Goal: Task Accomplishment & Management: Manage account settings

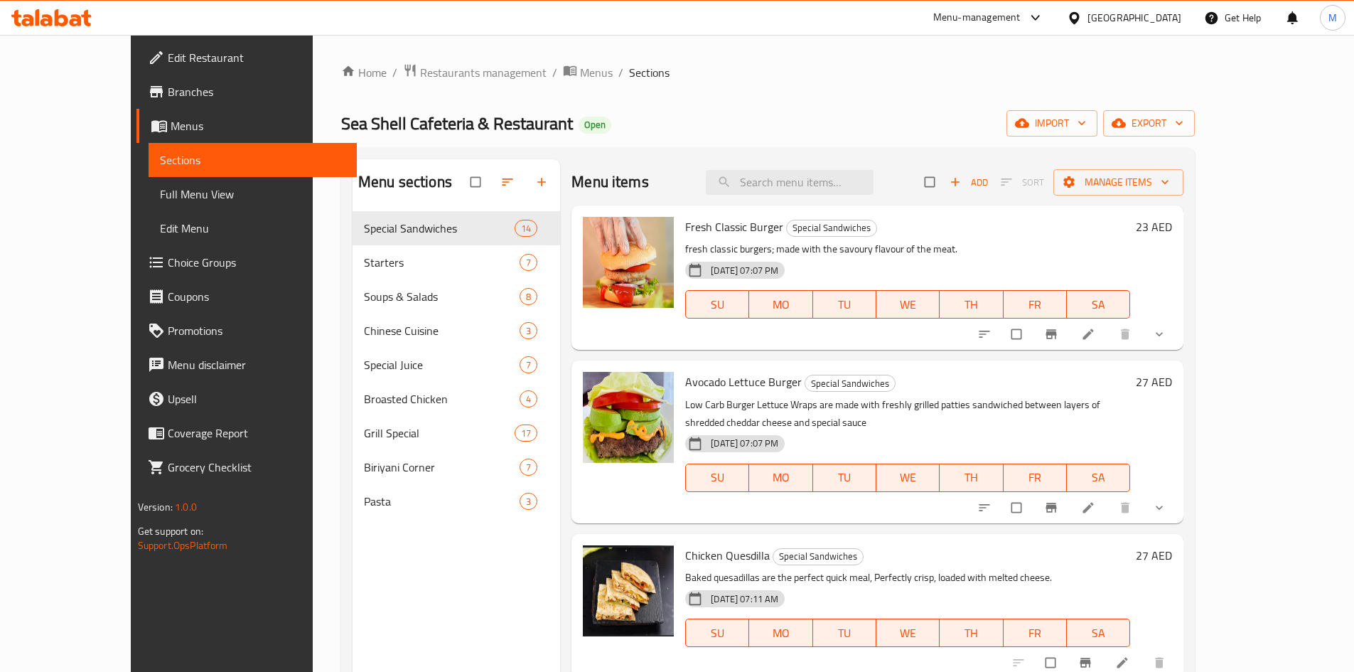
click at [1129, 14] on div "[GEOGRAPHIC_DATA]" at bounding box center [1135, 18] width 94 height 16
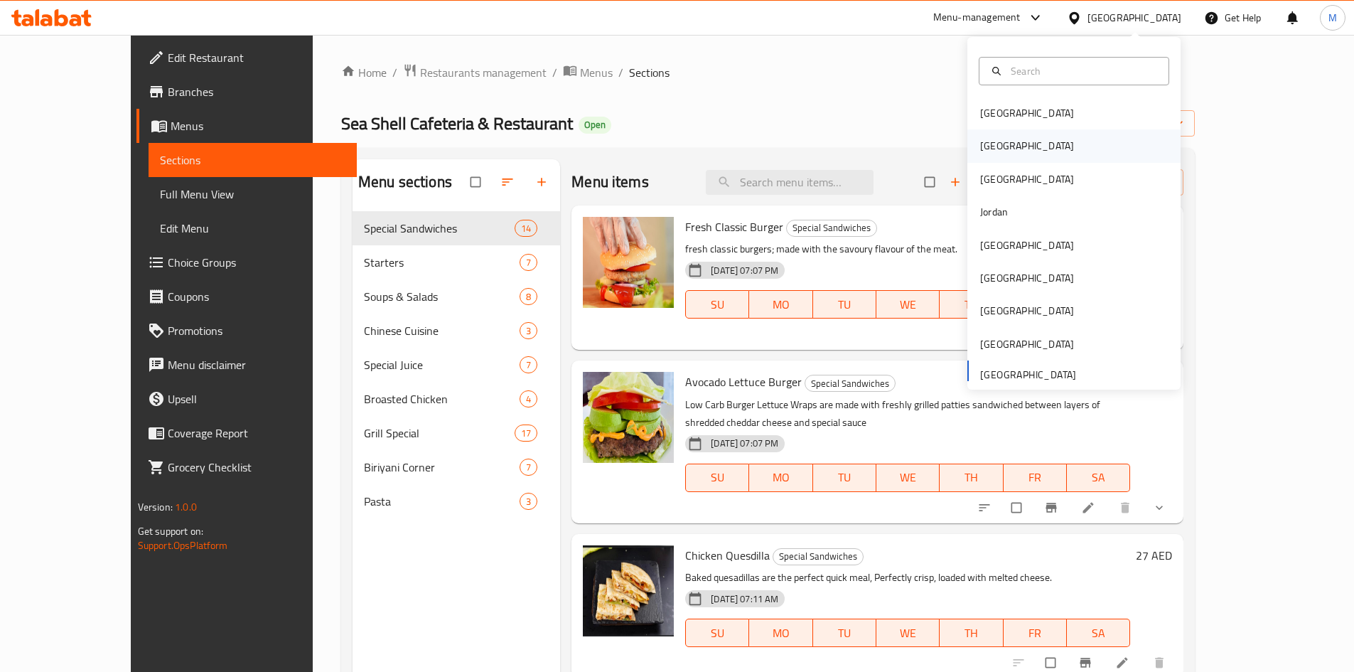
click at [1047, 144] on div "[GEOGRAPHIC_DATA]" at bounding box center [1073, 145] width 213 height 33
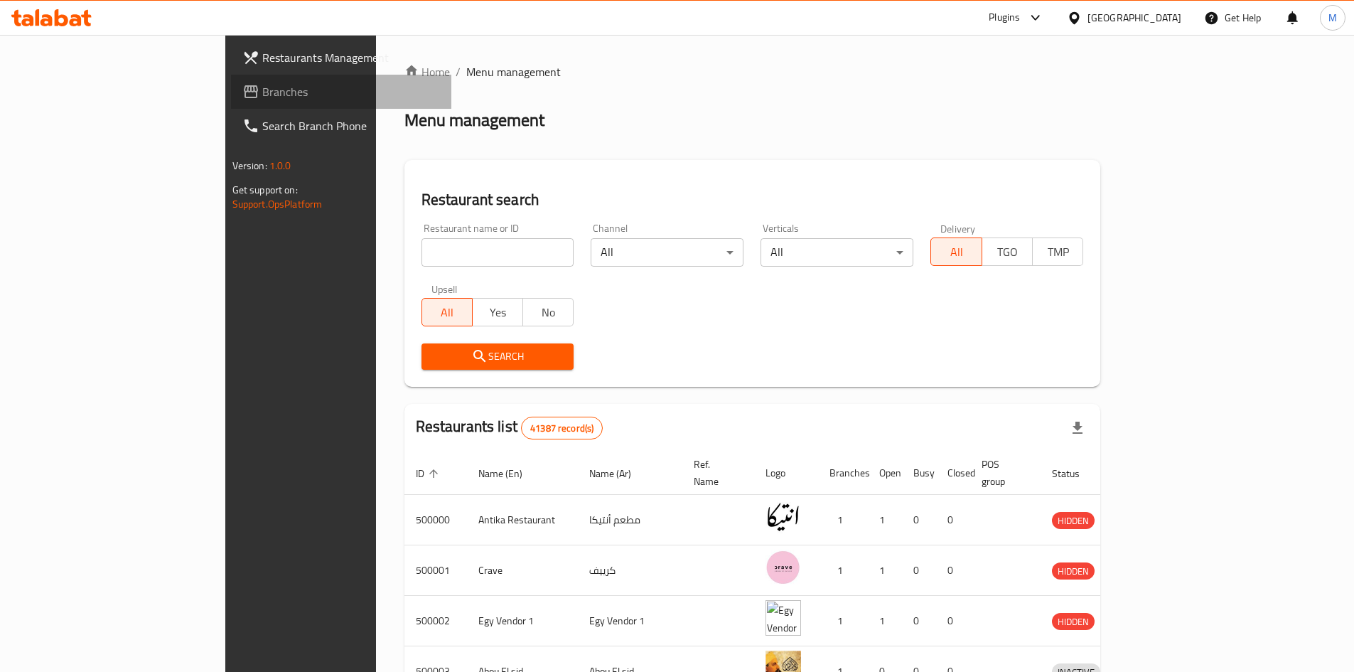
click at [262, 100] on span "Branches" at bounding box center [351, 91] width 178 height 17
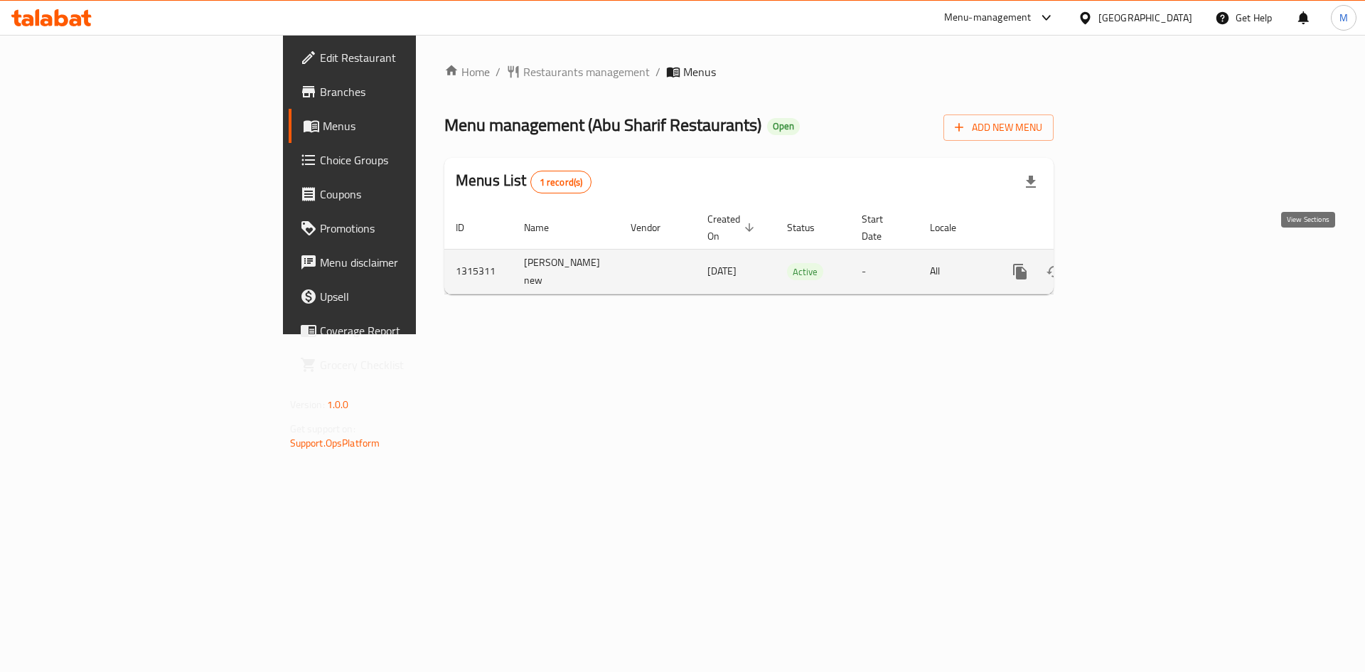
click at [1131, 263] on icon "enhanced table" at bounding box center [1122, 271] width 17 height 17
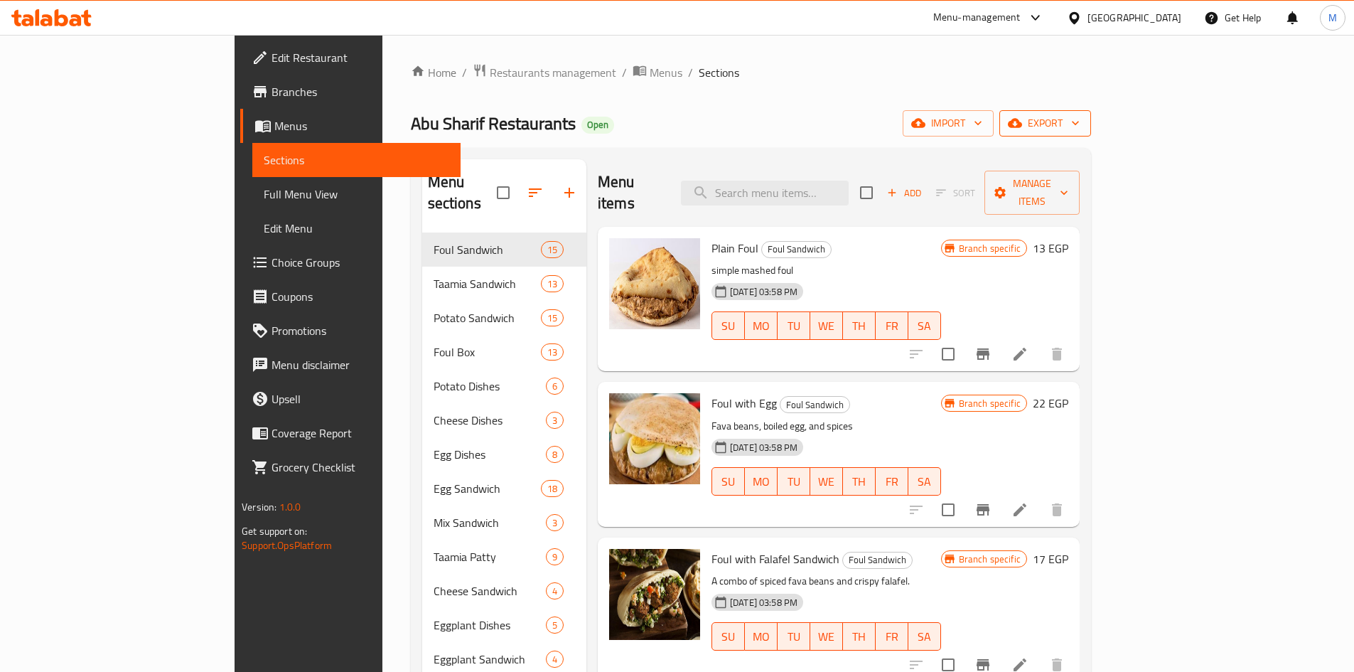
click at [1080, 116] on span "export" at bounding box center [1045, 123] width 69 height 18
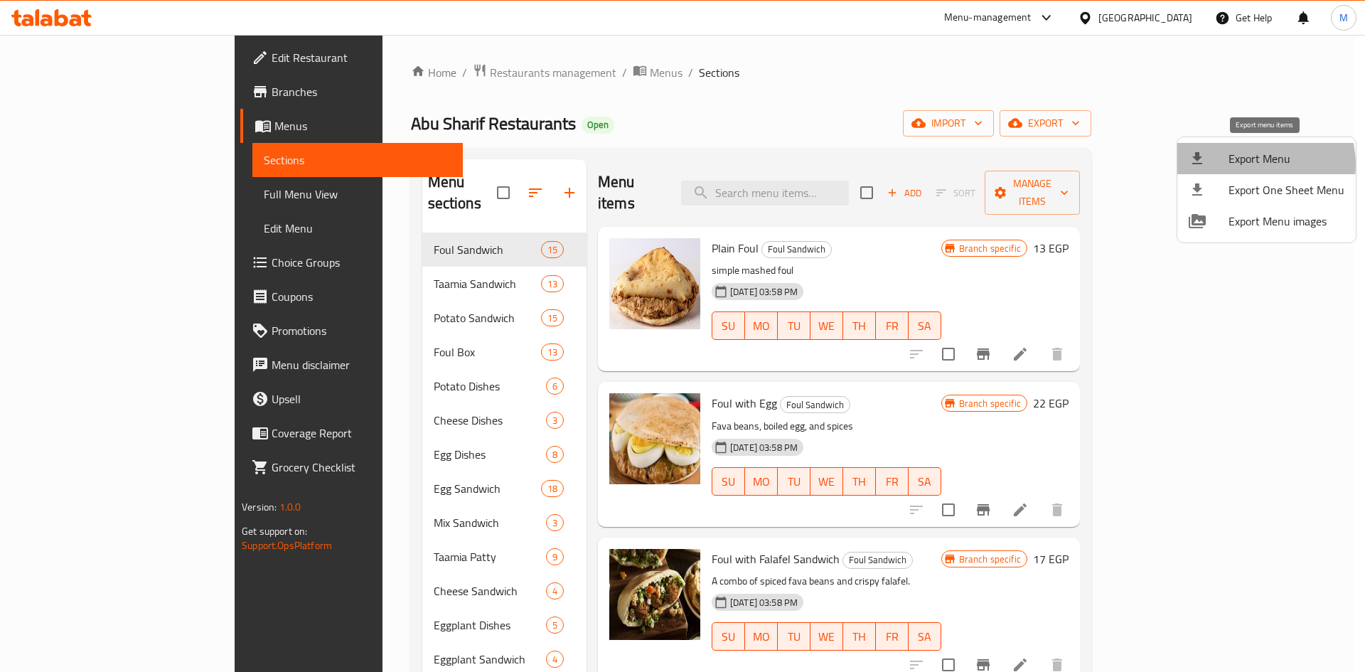
click at [1250, 164] on span "Export Menu" at bounding box center [1286, 158] width 116 height 17
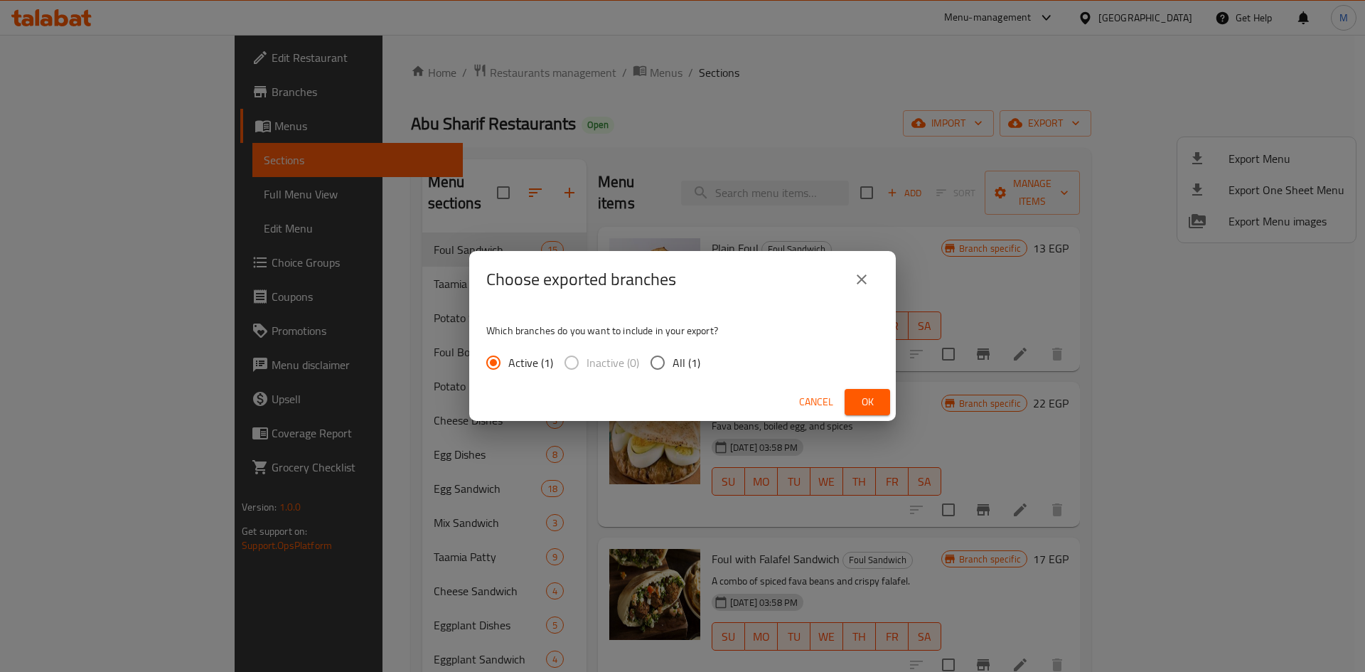
click at [653, 360] on input "All (1)" at bounding box center [658, 363] width 30 height 30
radio input "true"
click at [856, 399] on span "Ok" at bounding box center [867, 402] width 23 height 18
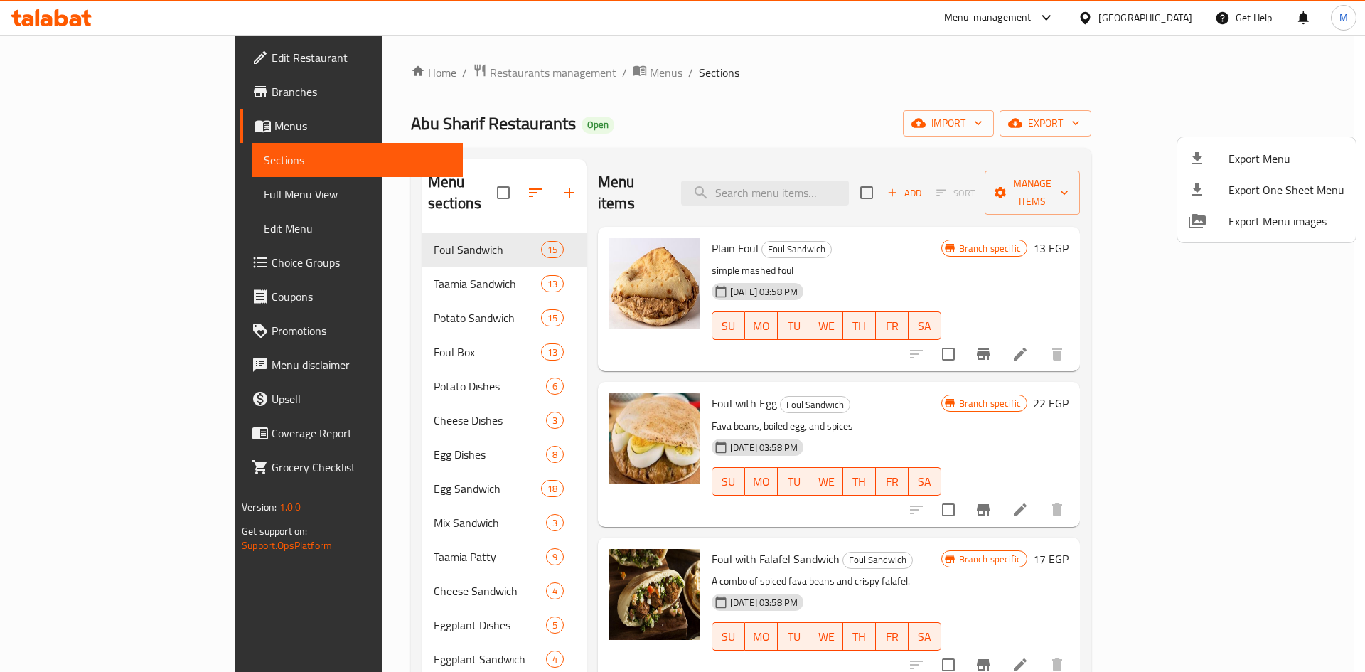
click at [772, 116] on div at bounding box center [682, 336] width 1365 height 672
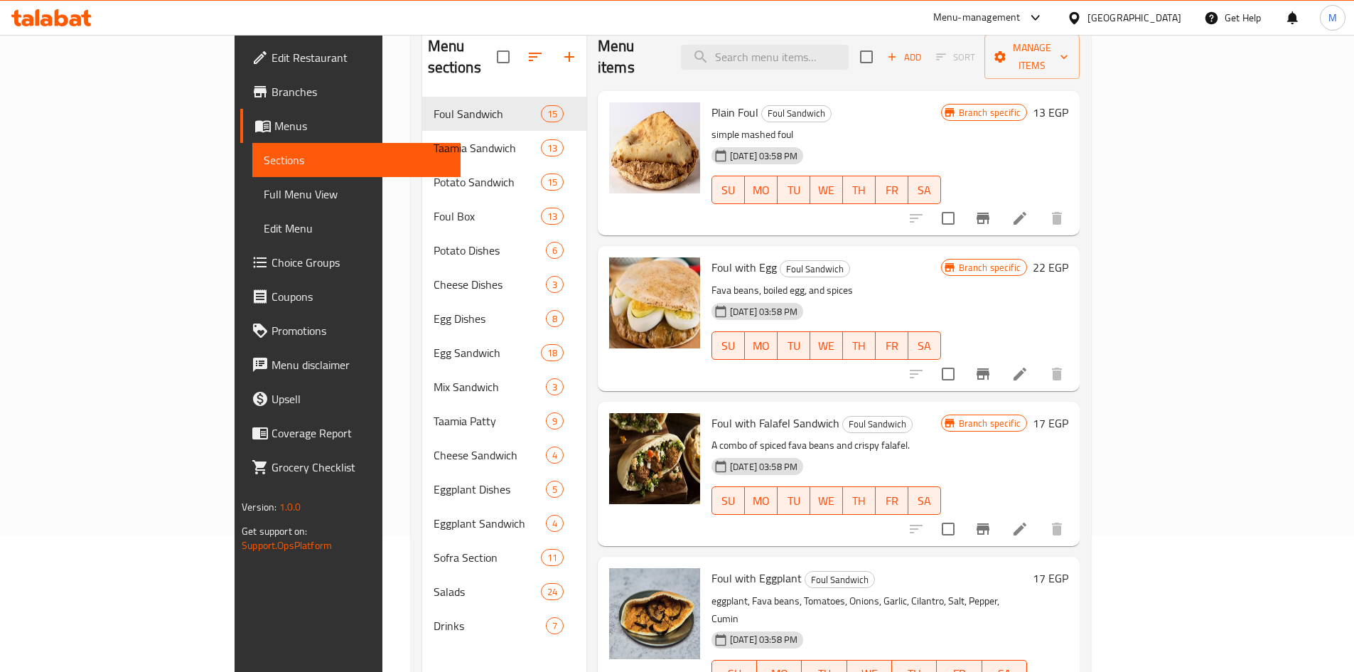
scroll to position [57, 0]
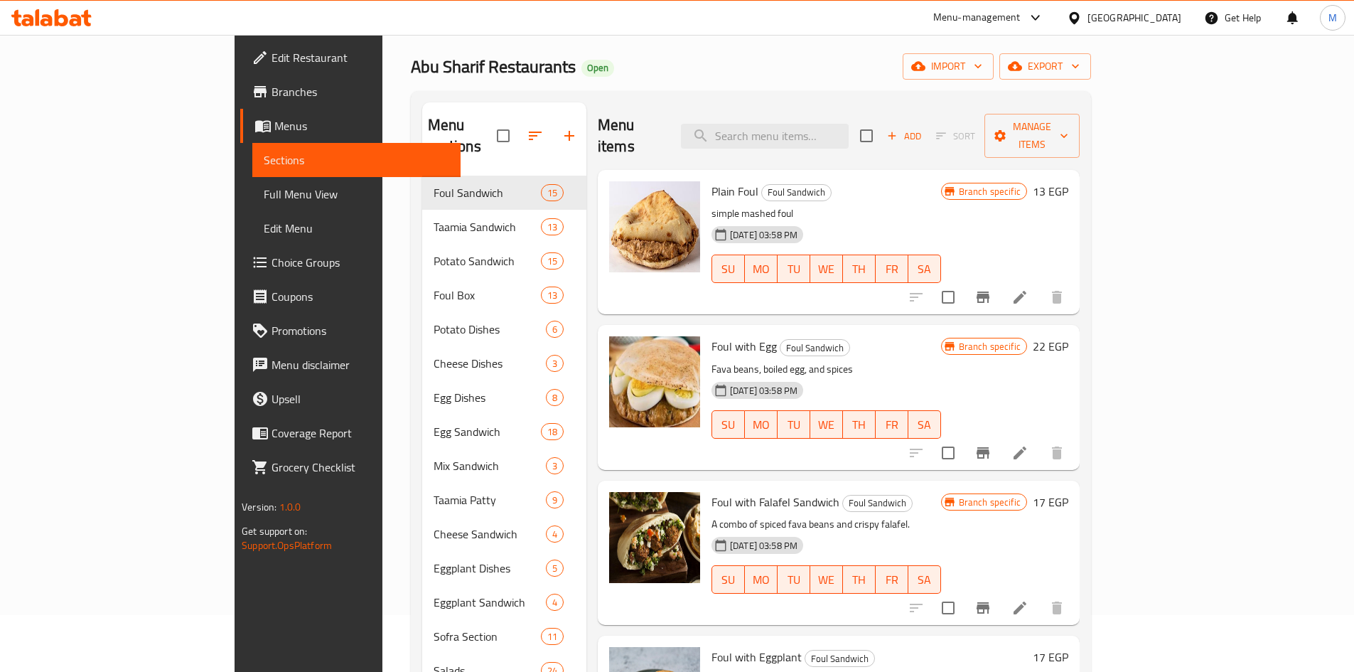
click at [667, 79] on div "Abu Sharif Restaurants Open import export" at bounding box center [751, 66] width 680 height 26
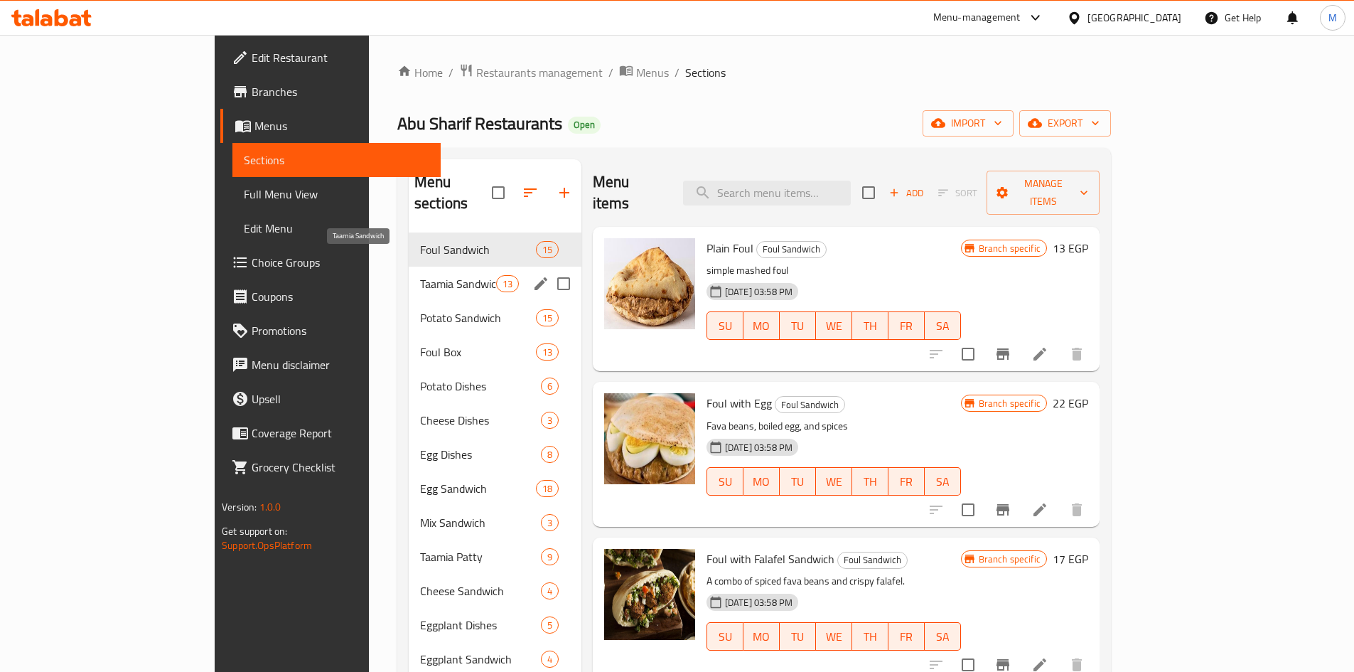
click at [420, 275] on span "Taamia Sandwich" at bounding box center [458, 283] width 76 height 17
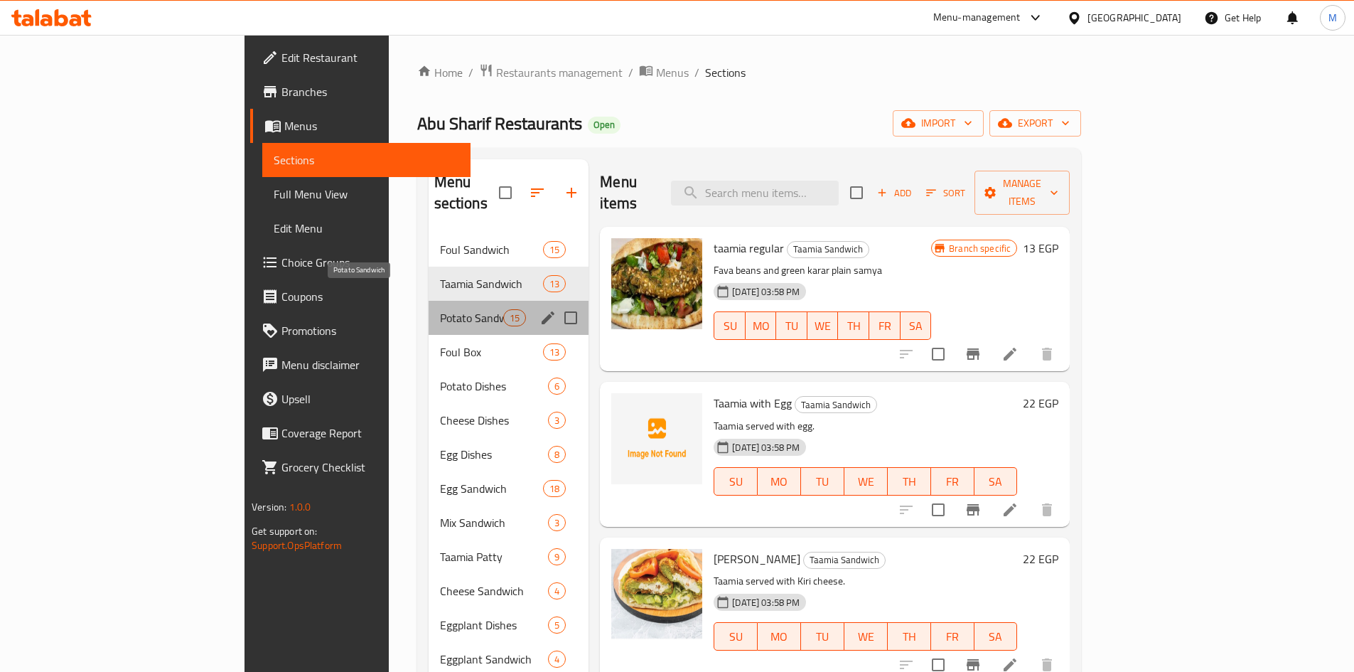
click at [440, 309] on span "Potato Sandwich" at bounding box center [471, 317] width 63 height 17
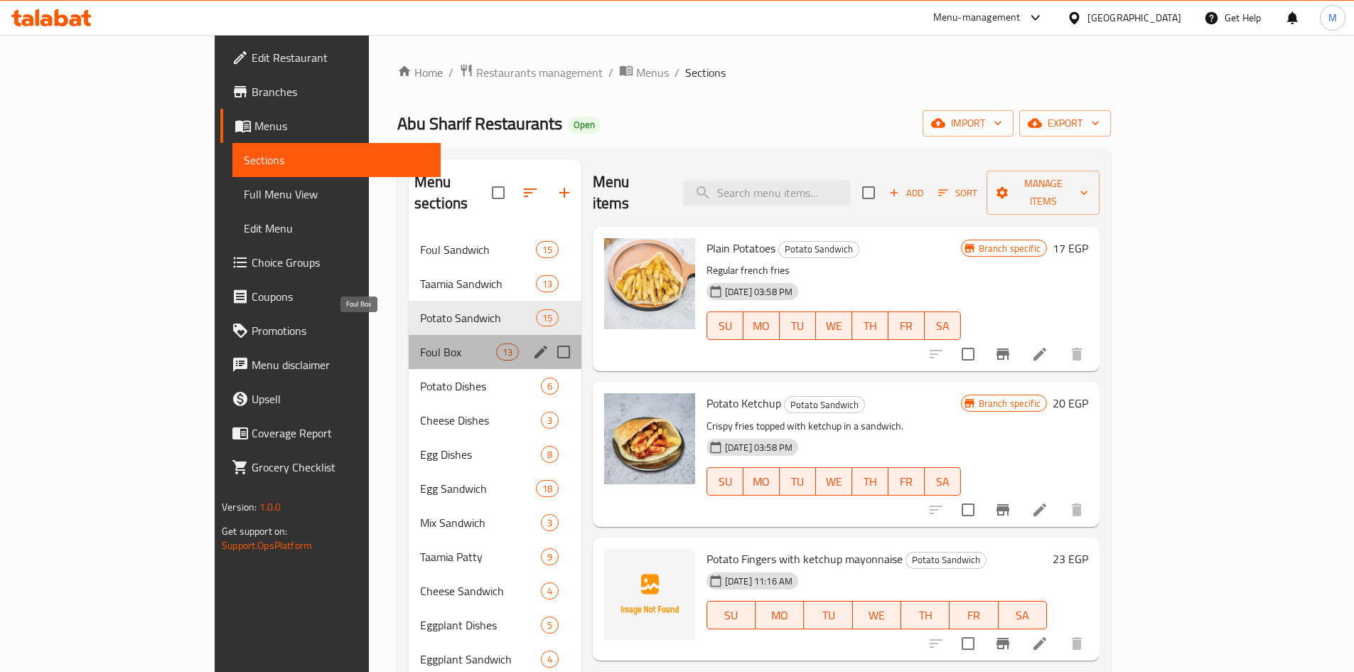
click at [420, 343] on span "Foul Box" at bounding box center [458, 351] width 76 height 17
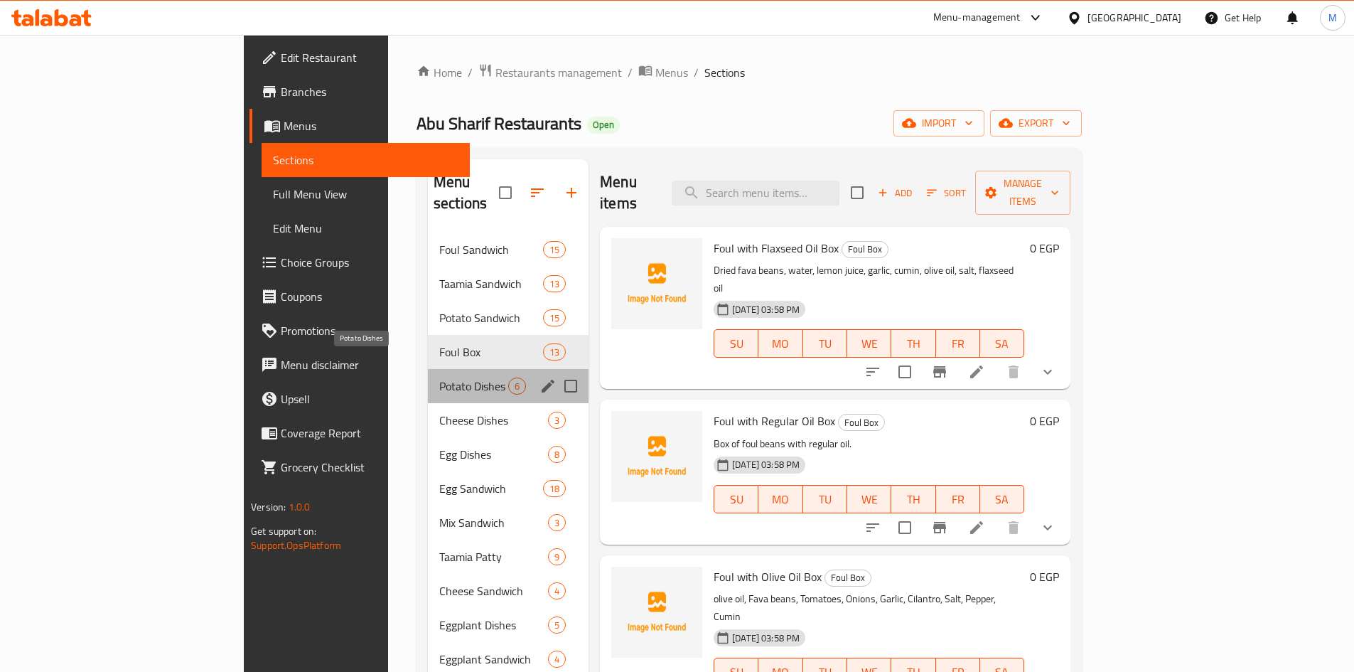
click at [439, 377] on span "Potato Dishes" at bounding box center [473, 385] width 69 height 17
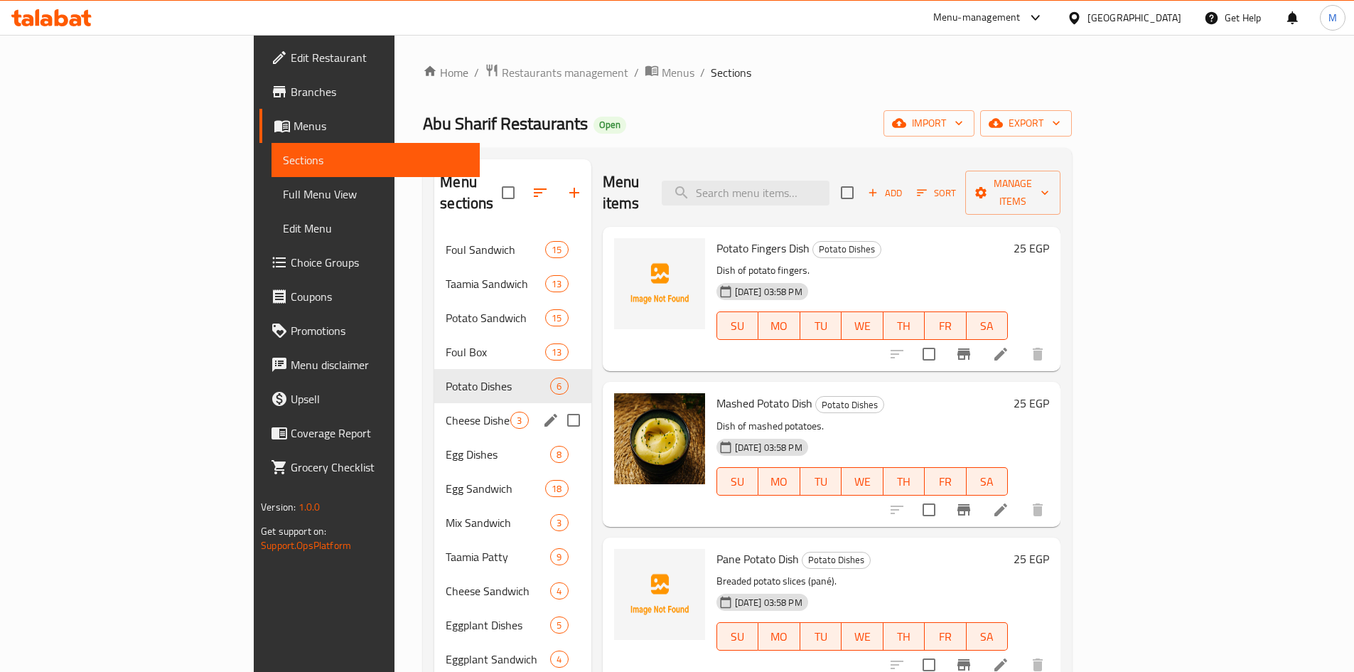
click at [446, 412] on span "Cheese Dishes" at bounding box center [478, 420] width 65 height 17
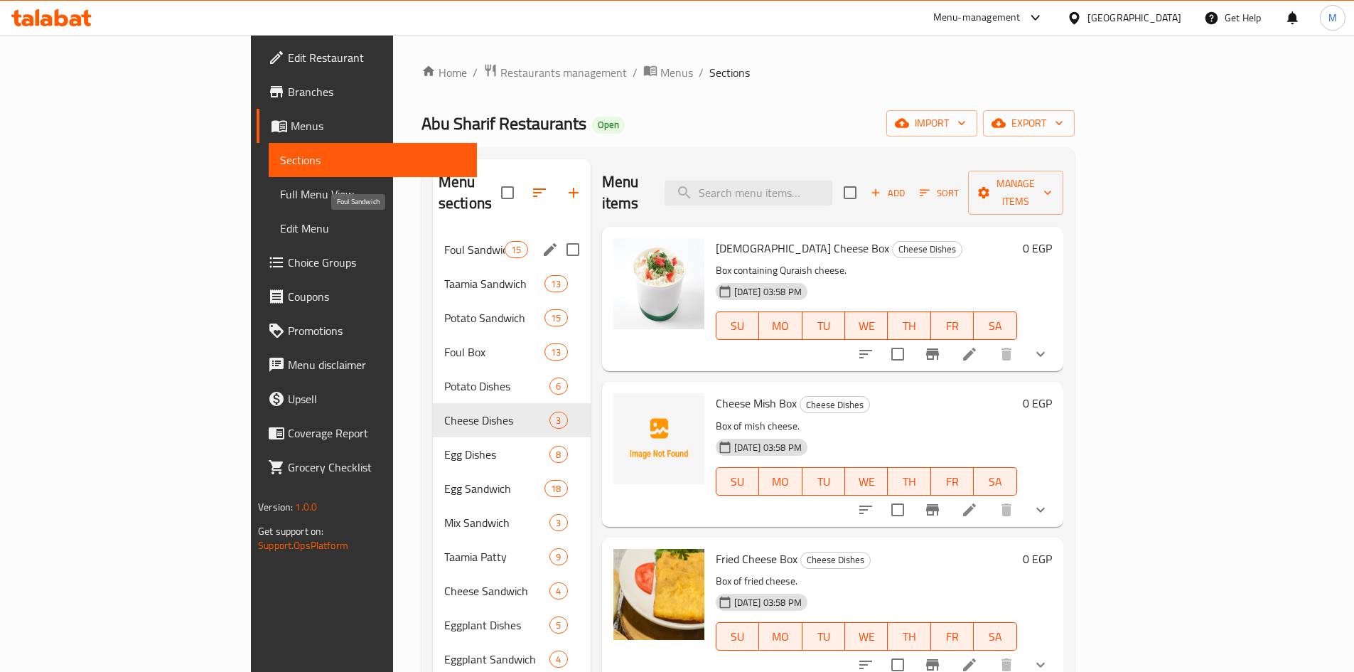
click at [444, 241] on span "Foul Sandwich" at bounding box center [474, 249] width 60 height 17
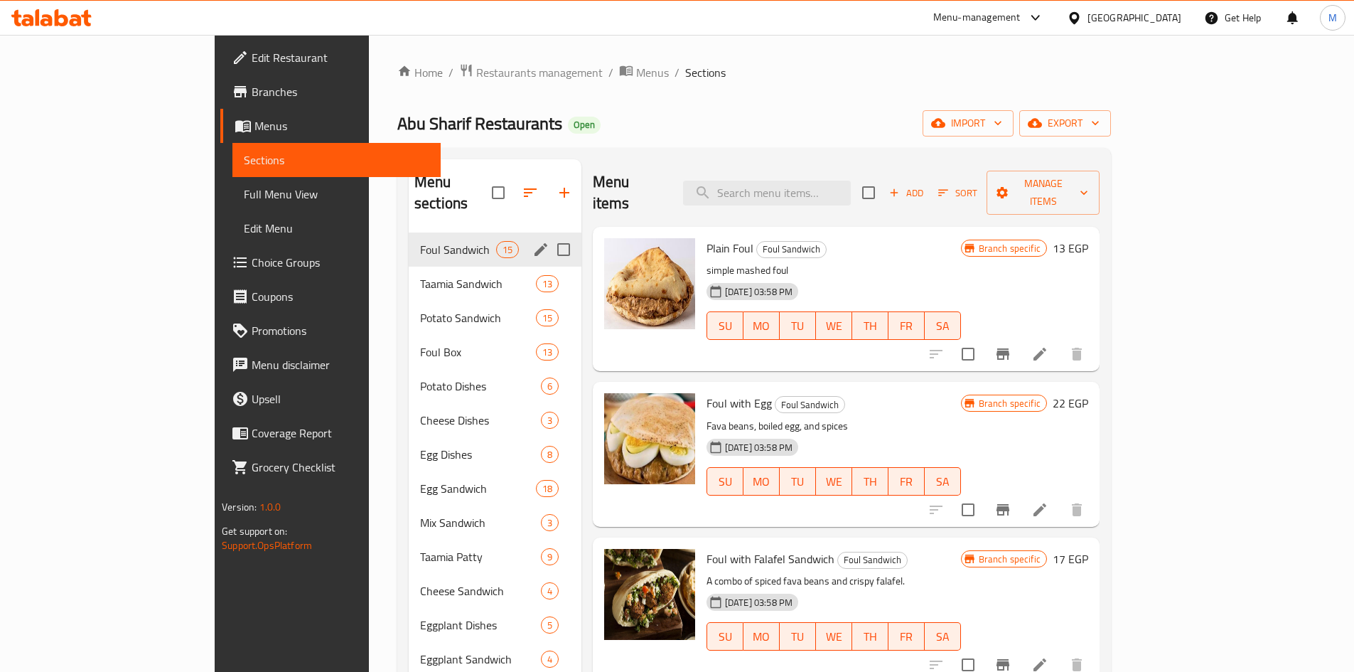
click at [409, 232] on div "Foul Sandwich 15" at bounding box center [495, 249] width 173 height 34
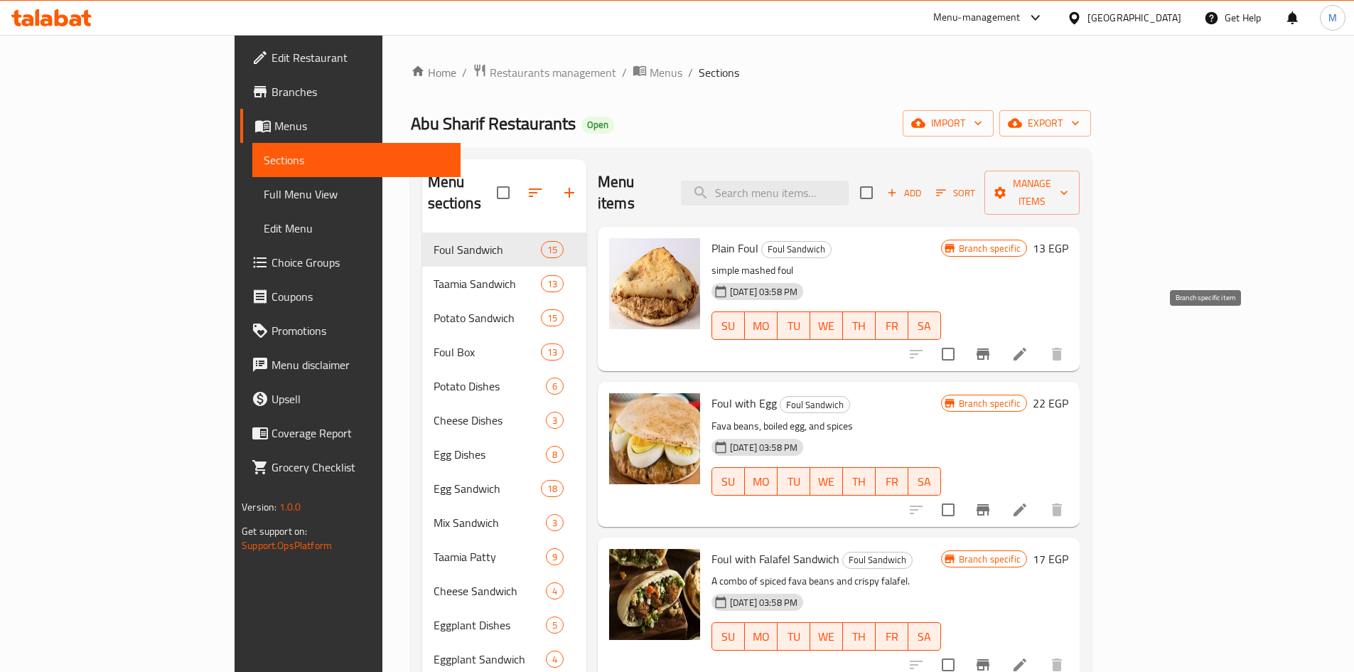
click at [989, 348] on icon "Branch-specific-item" at bounding box center [983, 353] width 13 height 11
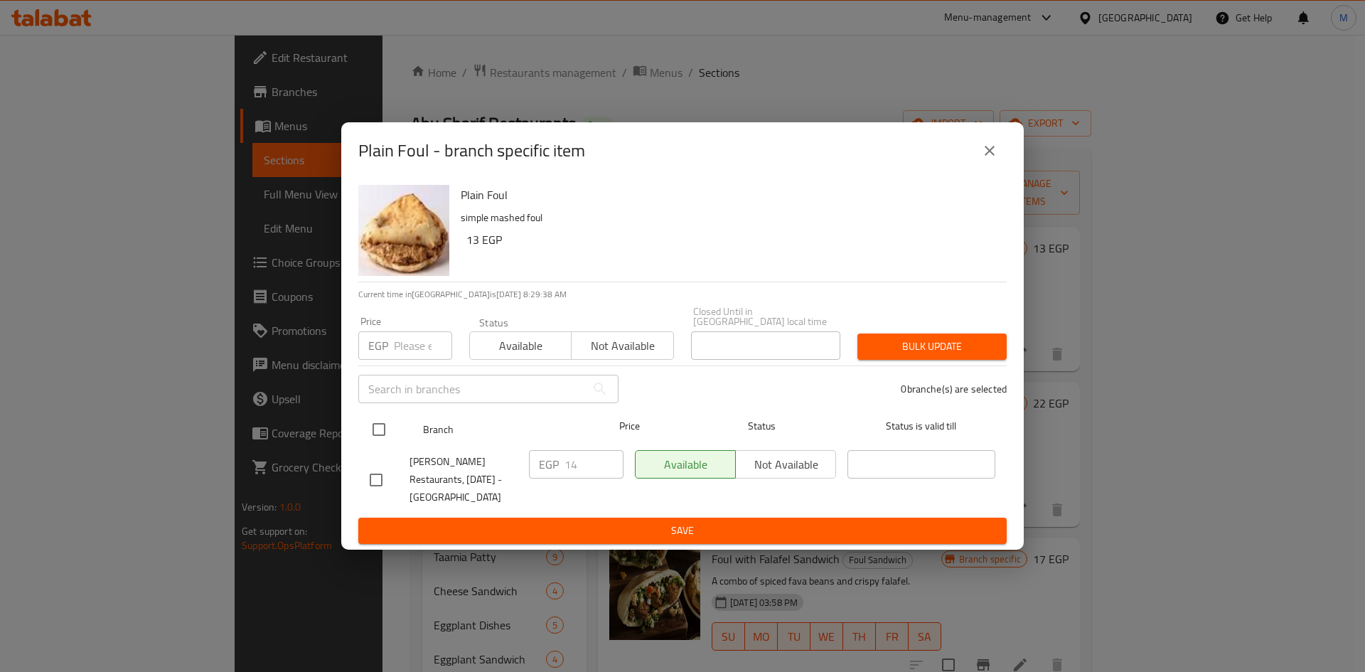
click at [380, 420] on input "checkbox" at bounding box center [379, 429] width 30 height 30
checkbox input "true"
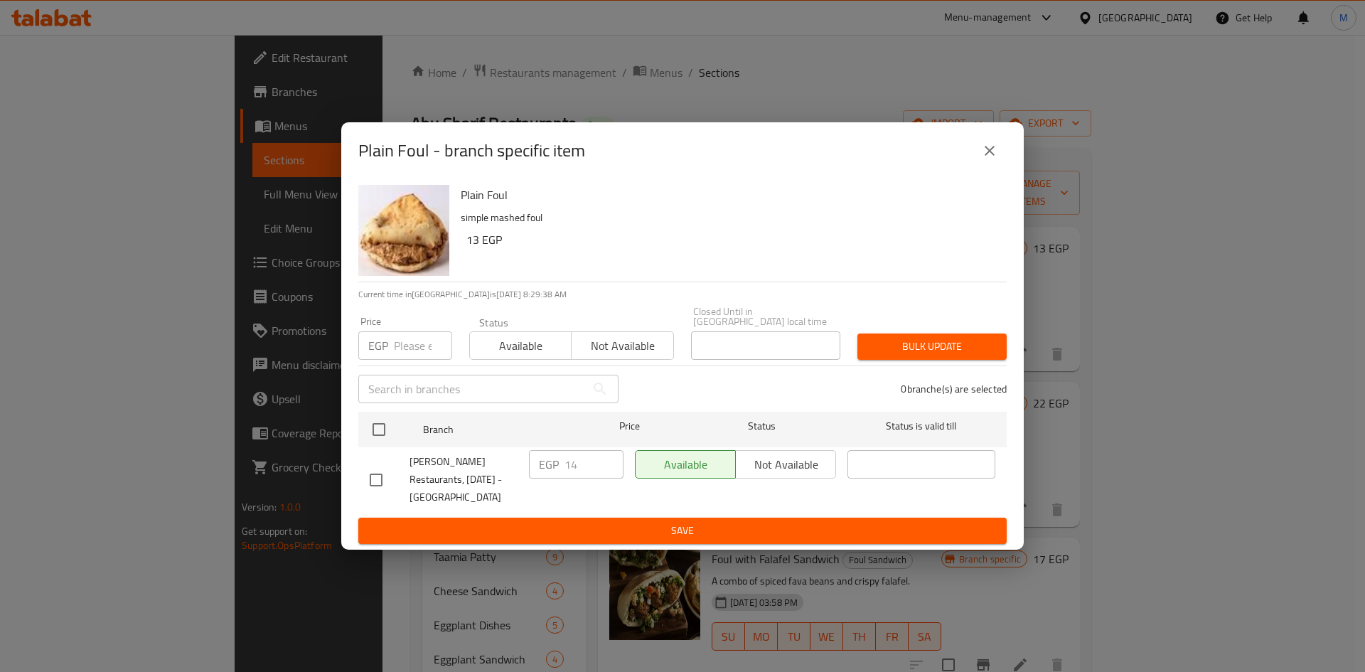
checkbox input "true"
click at [408, 340] on input "number" at bounding box center [423, 345] width 58 height 28
type input "13"
click at [963, 338] on span "Bulk update" at bounding box center [932, 347] width 127 height 18
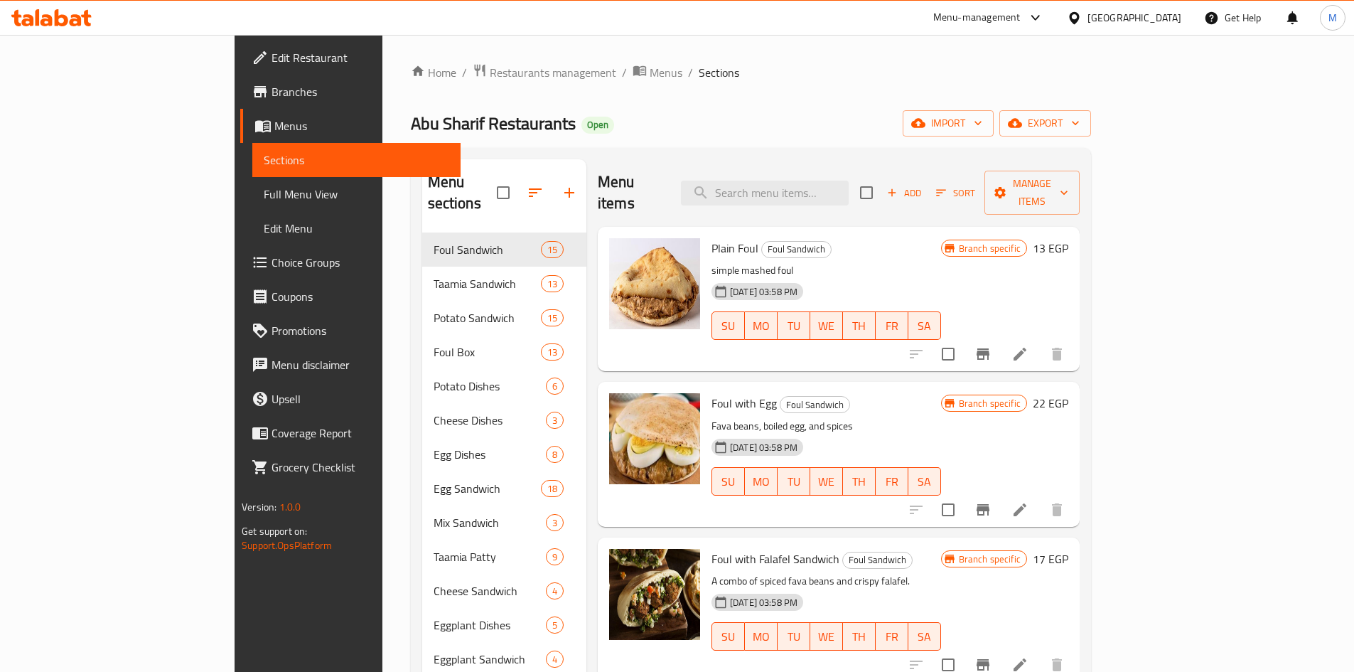
click at [992, 501] on icon "Branch-specific-item" at bounding box center [983, 509] width 17 height 17
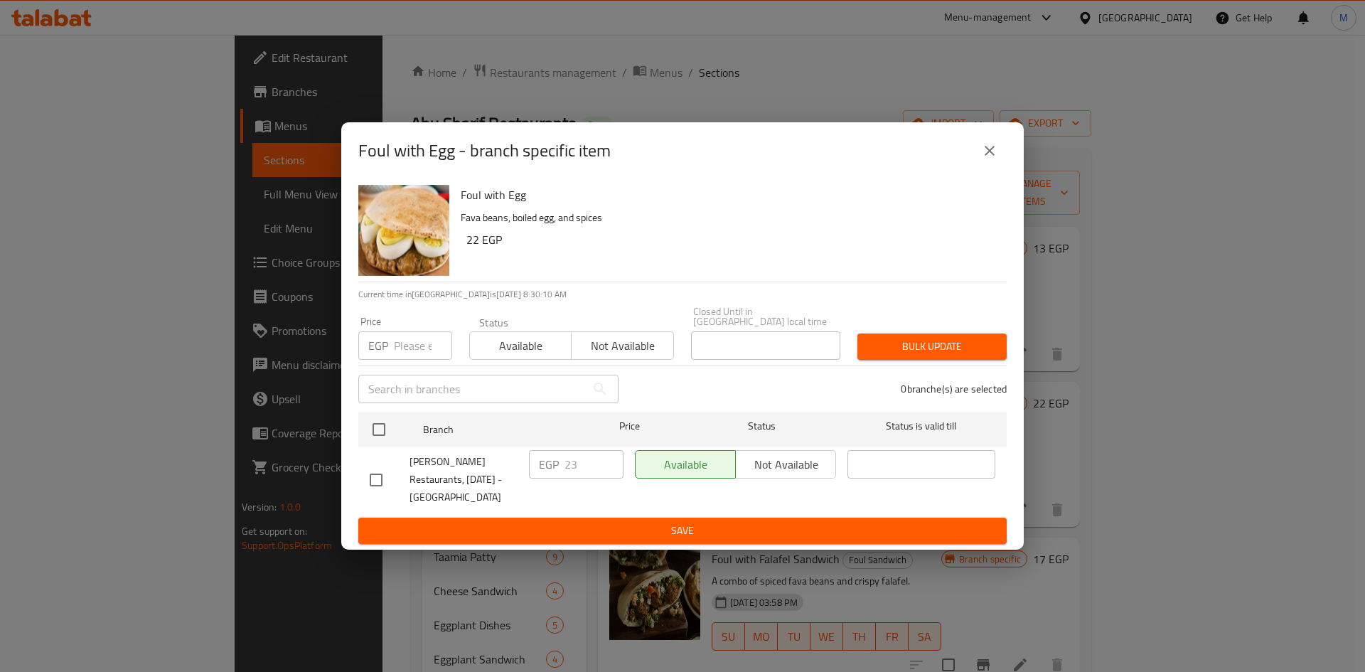
drag, startPoint x: 380, startPoint y: 429, endPoint x: 402, endPoint y: 371, distance: 62.1
click at [380, 430] on input "checkbox" at bounding box center [379, 429] width 30 height 30
checkbox input "true"
click at [414, 336] on input "number" at bounding box center [423, 345] width 58 height 28
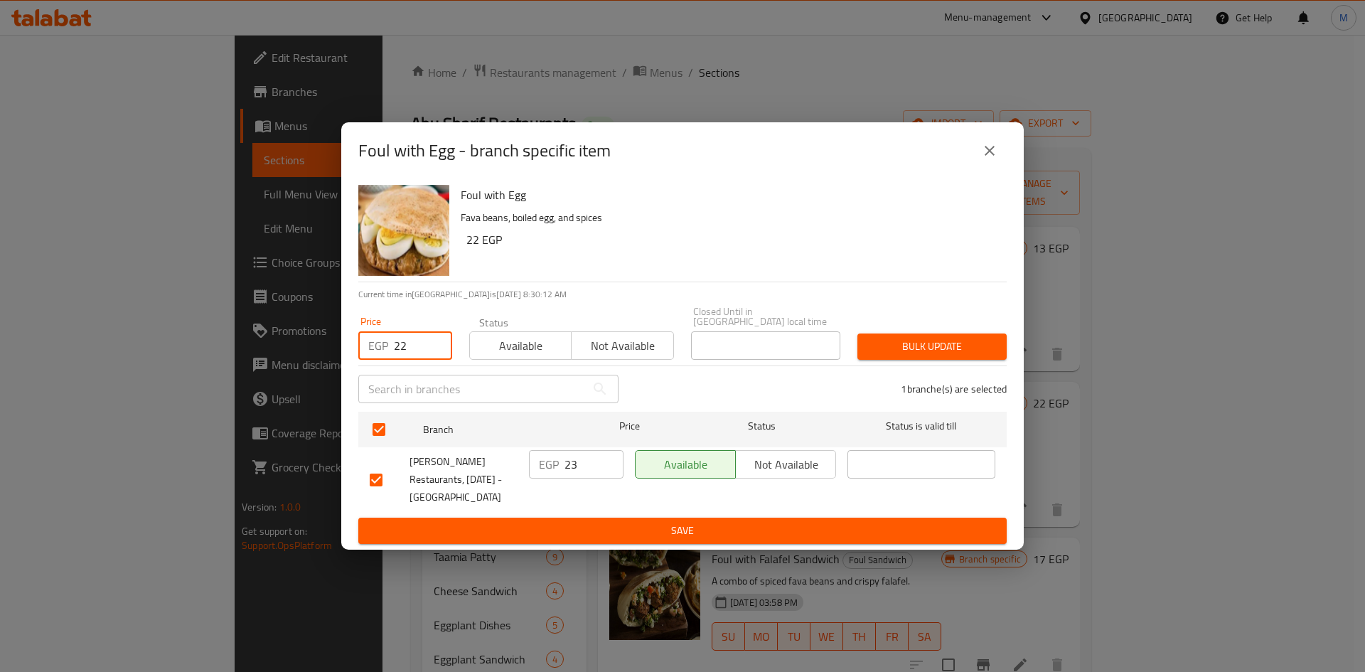
type input "22"
click at [935, 338] on span "Bulk update" at bounding box center [932, 347] width 127 height 18
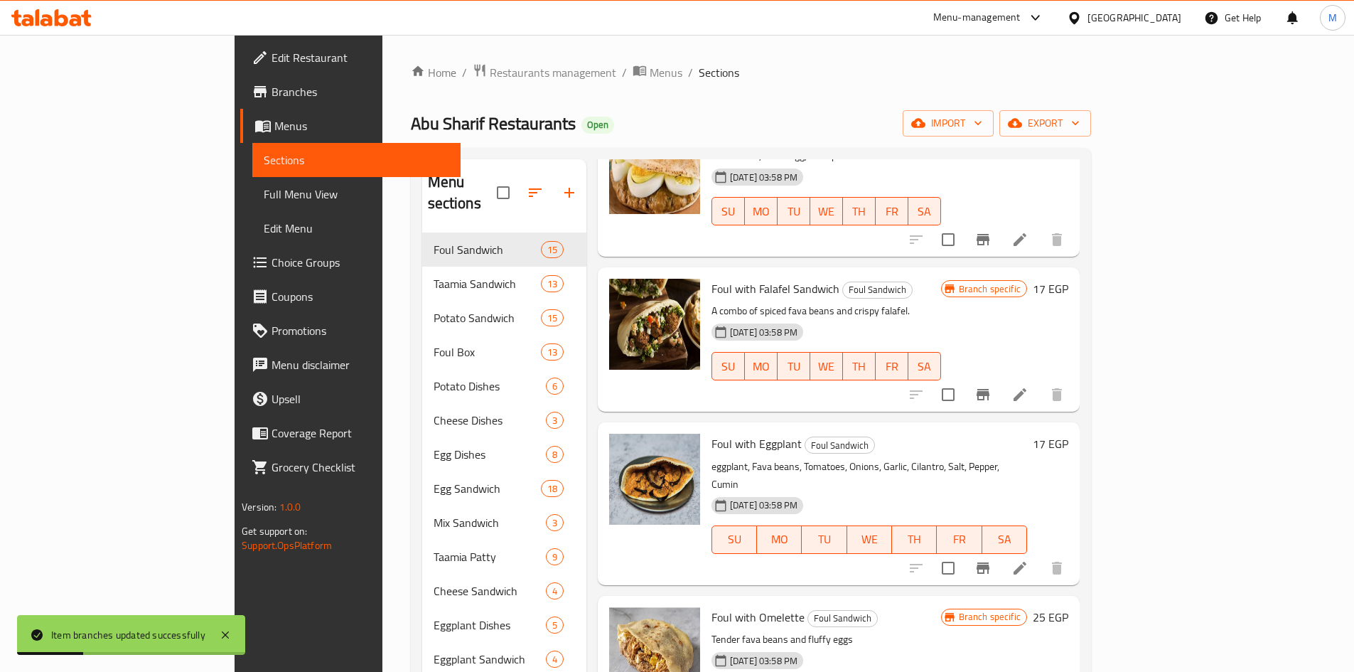
scroll to position [284, 0]
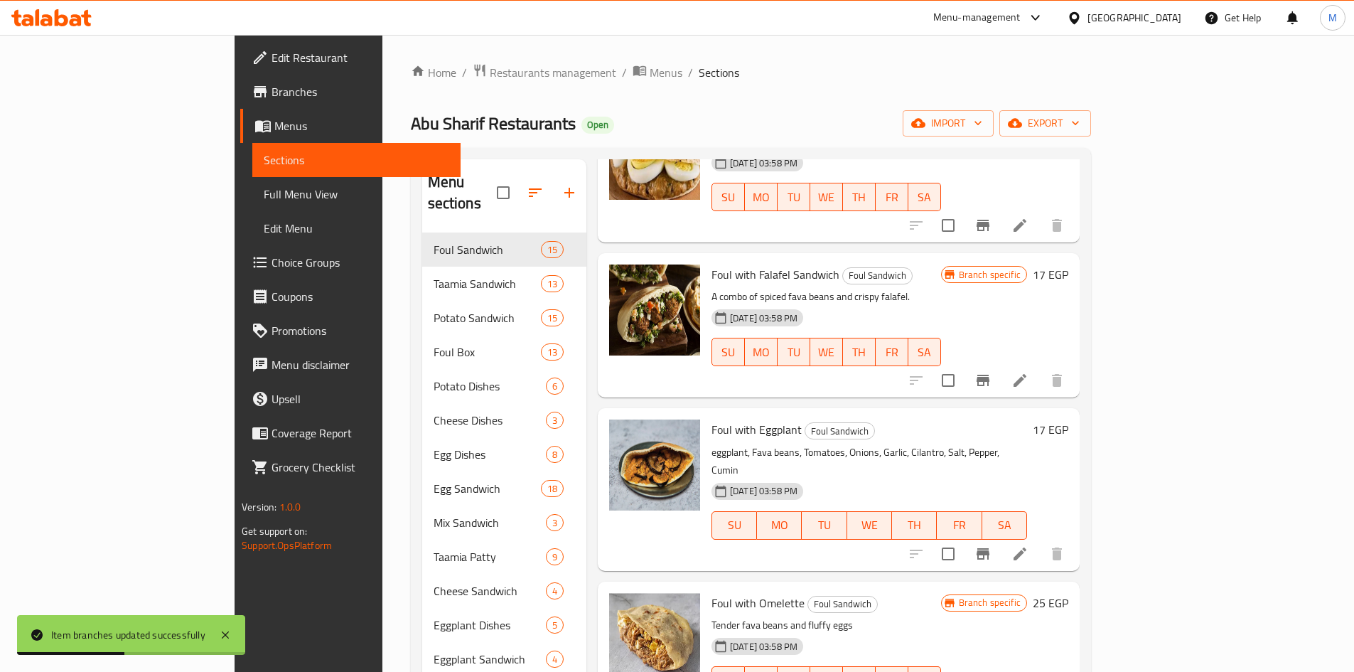
click at [989, 375] on icon "Branch-specific-item" at bounding box center [983, 380] width 13 height 11
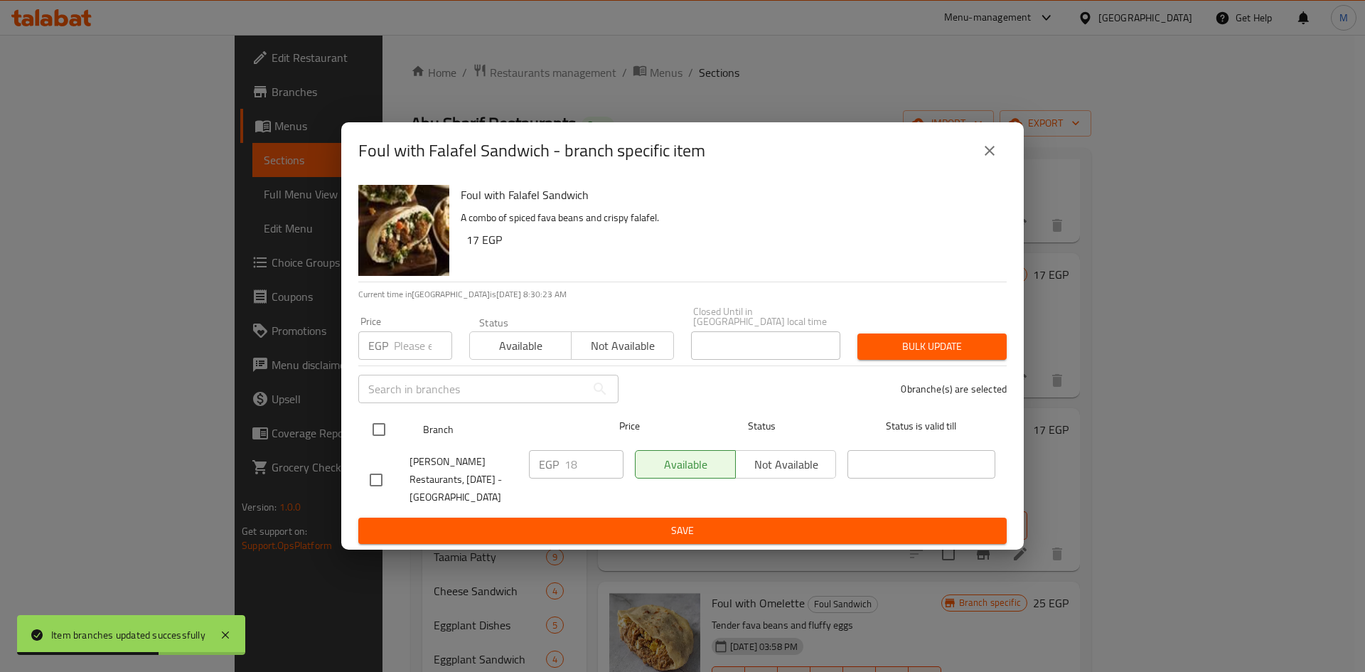
click at [375, 429] on input "checkbox" at bounding box center [379, 429] width 30 height 30
checkbox input "true"
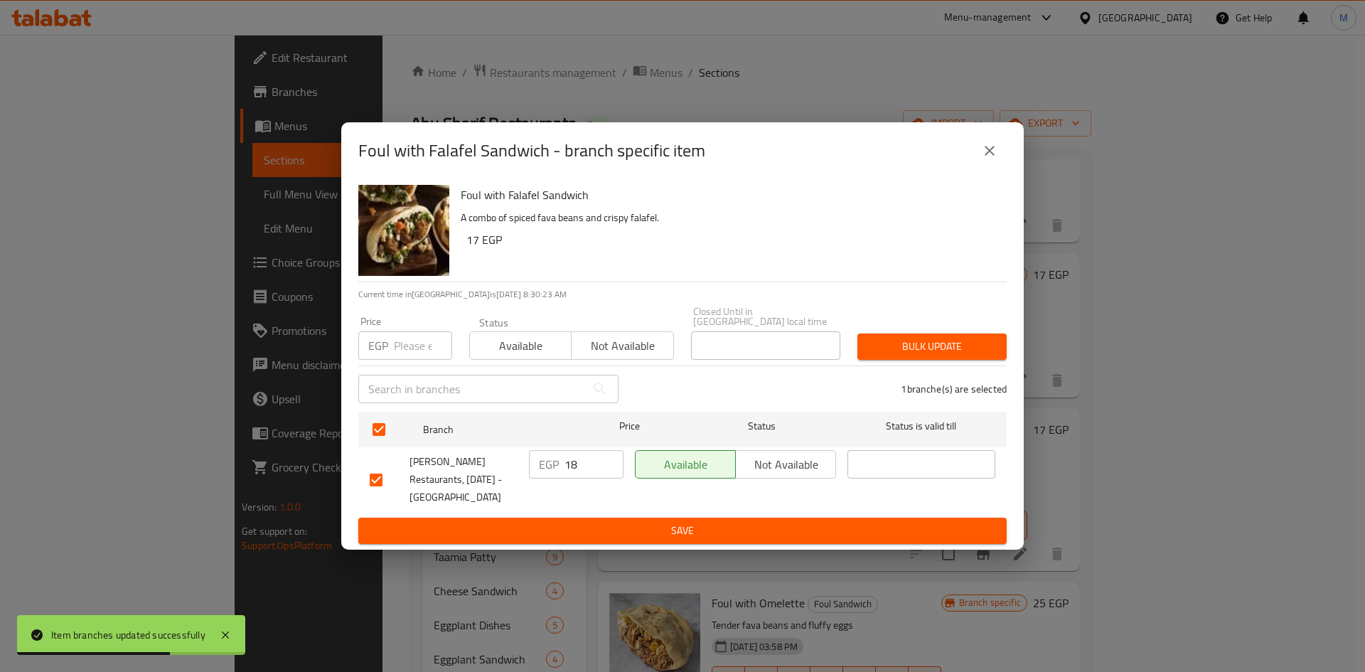
click at [407, 341] on input "number" at bounding box center [423, 345] width 58 height 28
type input "17"
click at [949, 339] on span "Bulk update" at bounding box center [932, 347] width 127 height 18
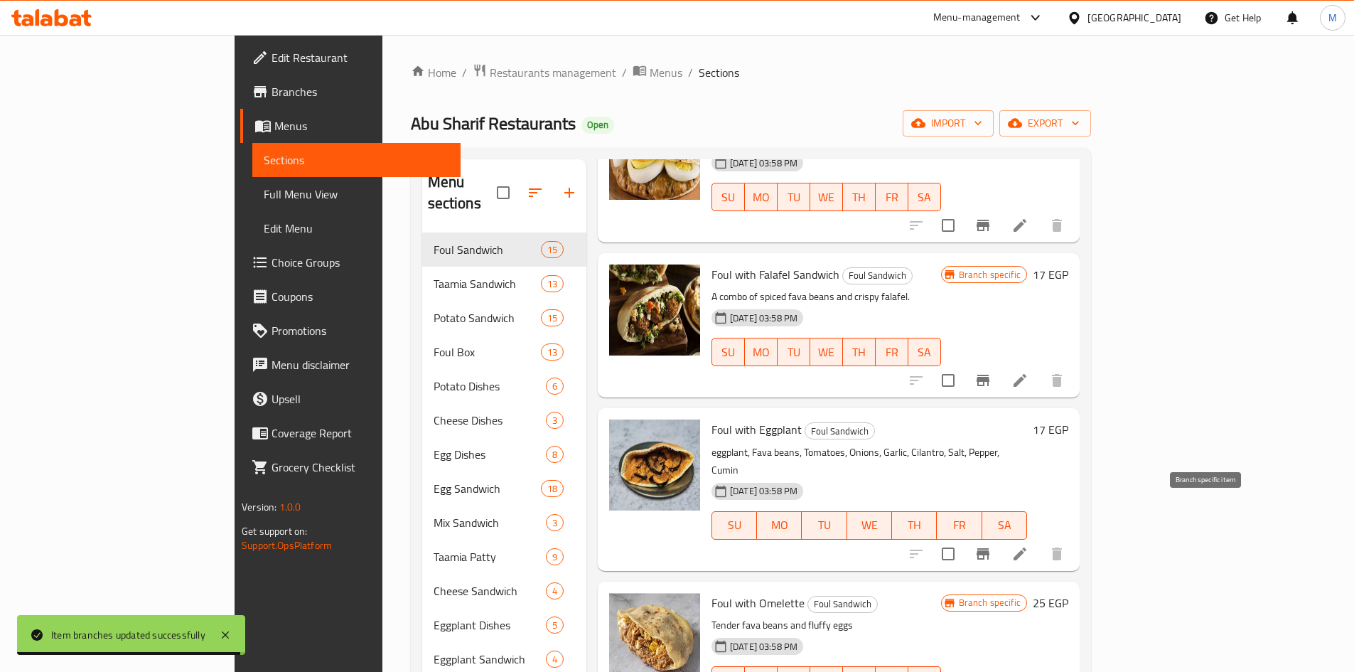
click at [992, 545] on icon "Branch-specific-item" at bounding box center [983, 553] width 17 height 17
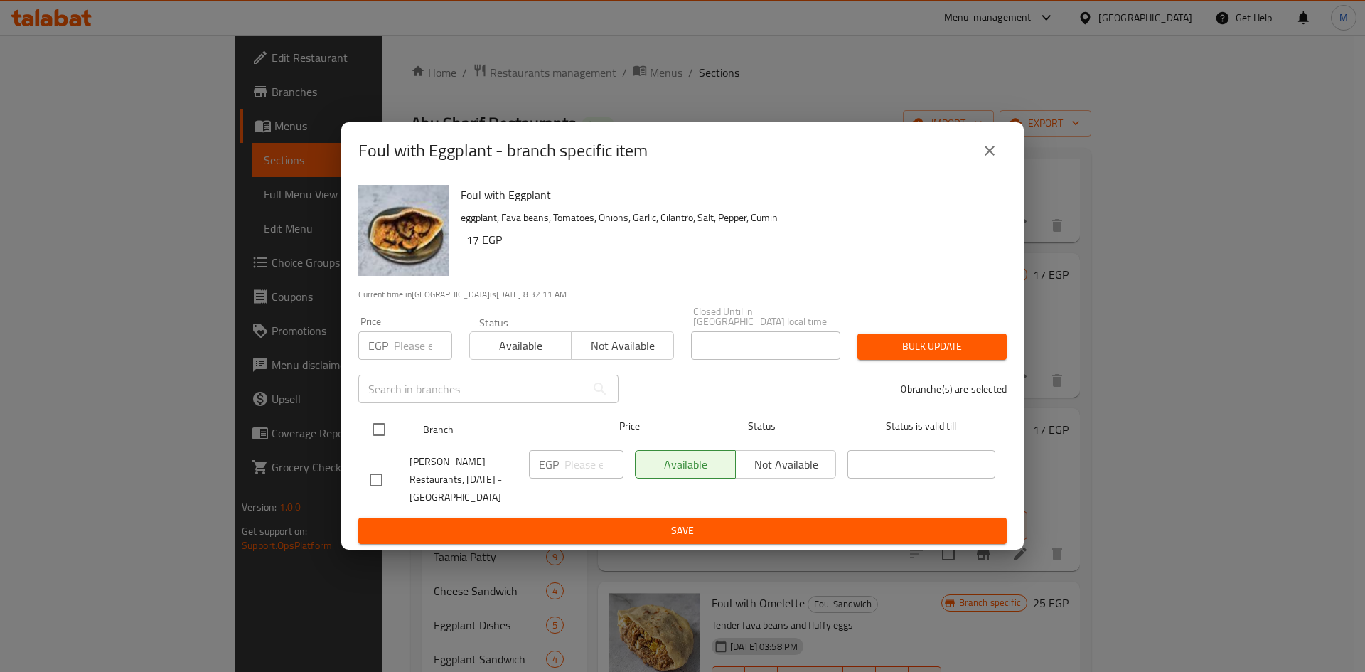
click at [372, 422] on input "checkbox" at bounding box center [379, 429] width 30 height 30
checkbox input "true"
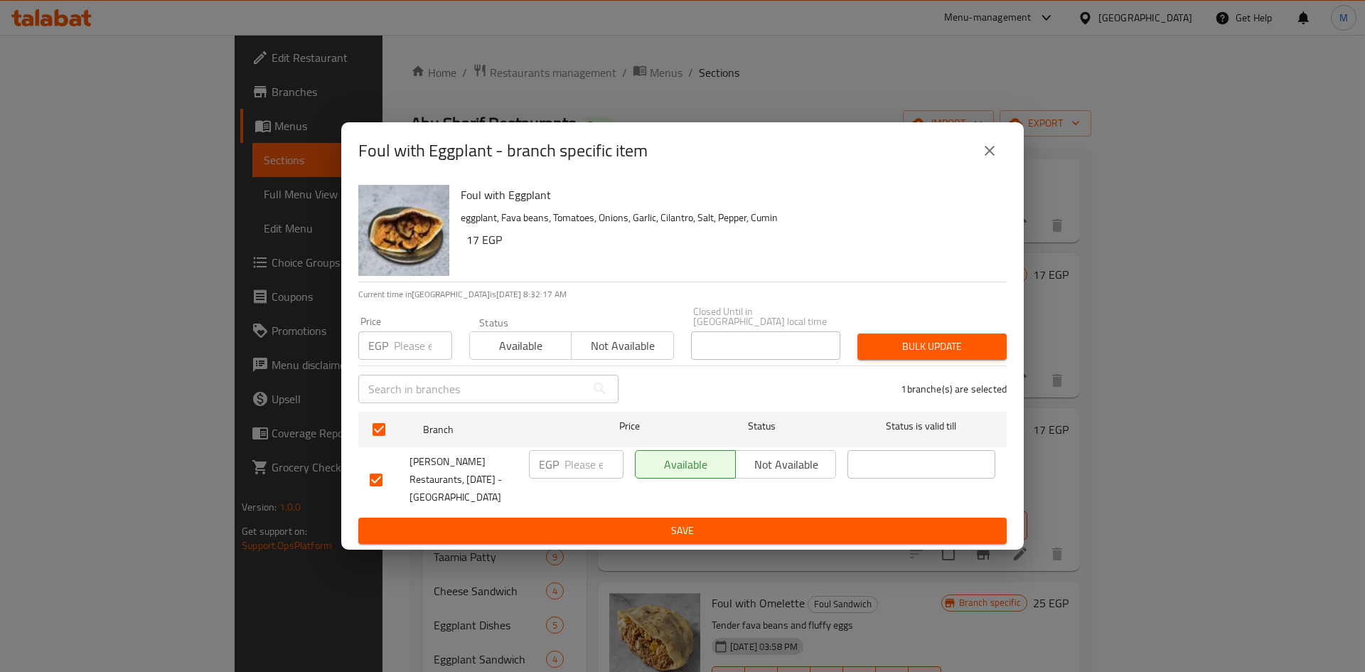
click at [425, 331] on input "number" at bounding box center [423, 345] width 58 height 28
type input "17"
click at [880, 345] on span "Bulk update" at bounding box center [932, 347] width 127 height 18
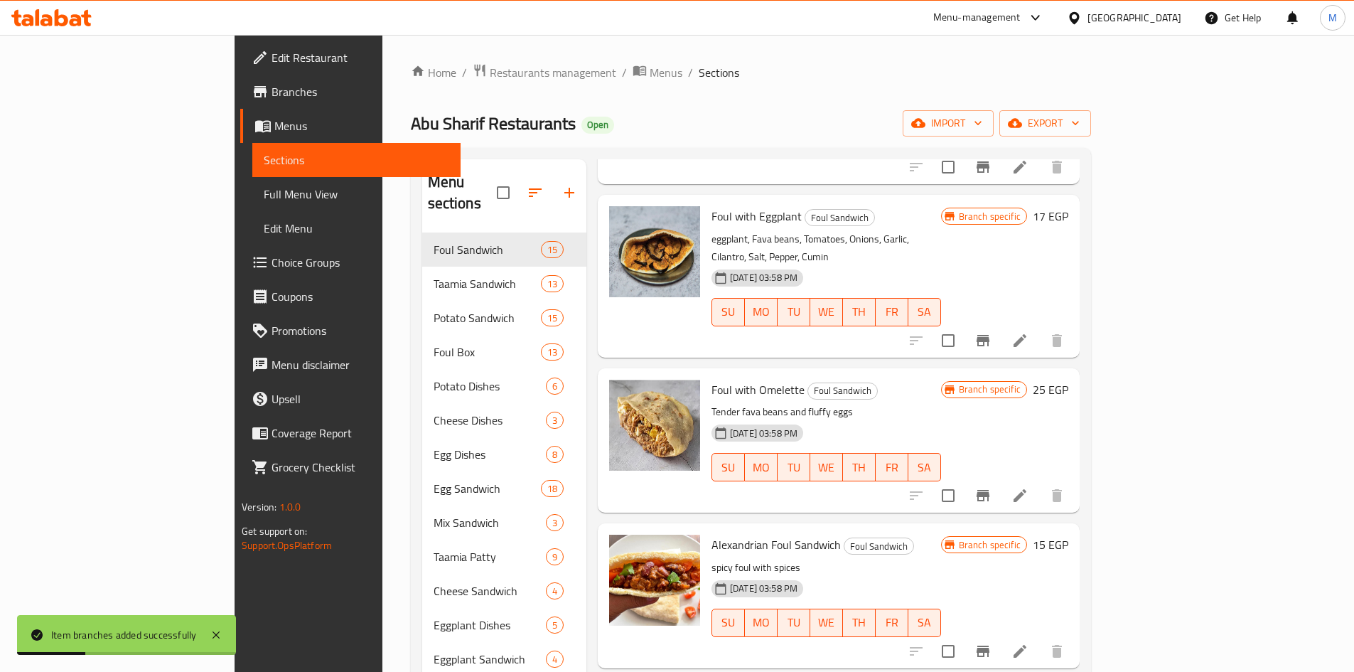
scroll to position [569, 0]
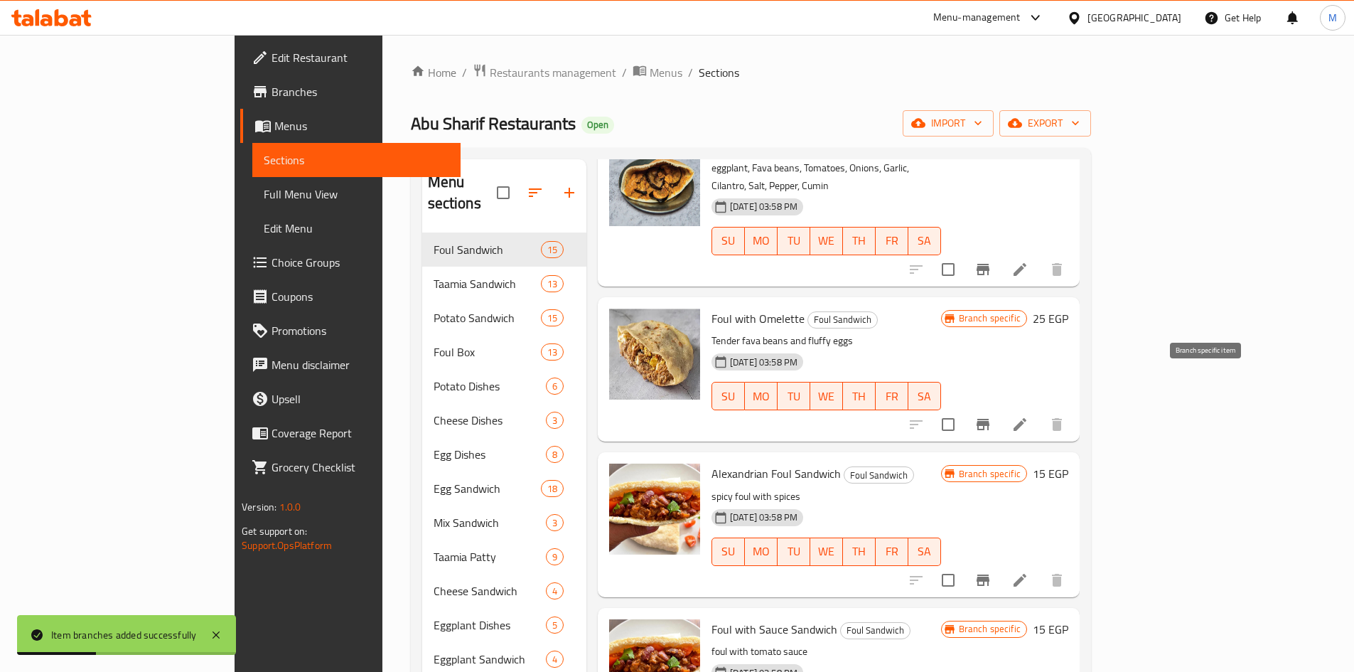
click at [989, 419] on icon "Branch-specific-item" at bounding box center [983, 424] width 13 height 11
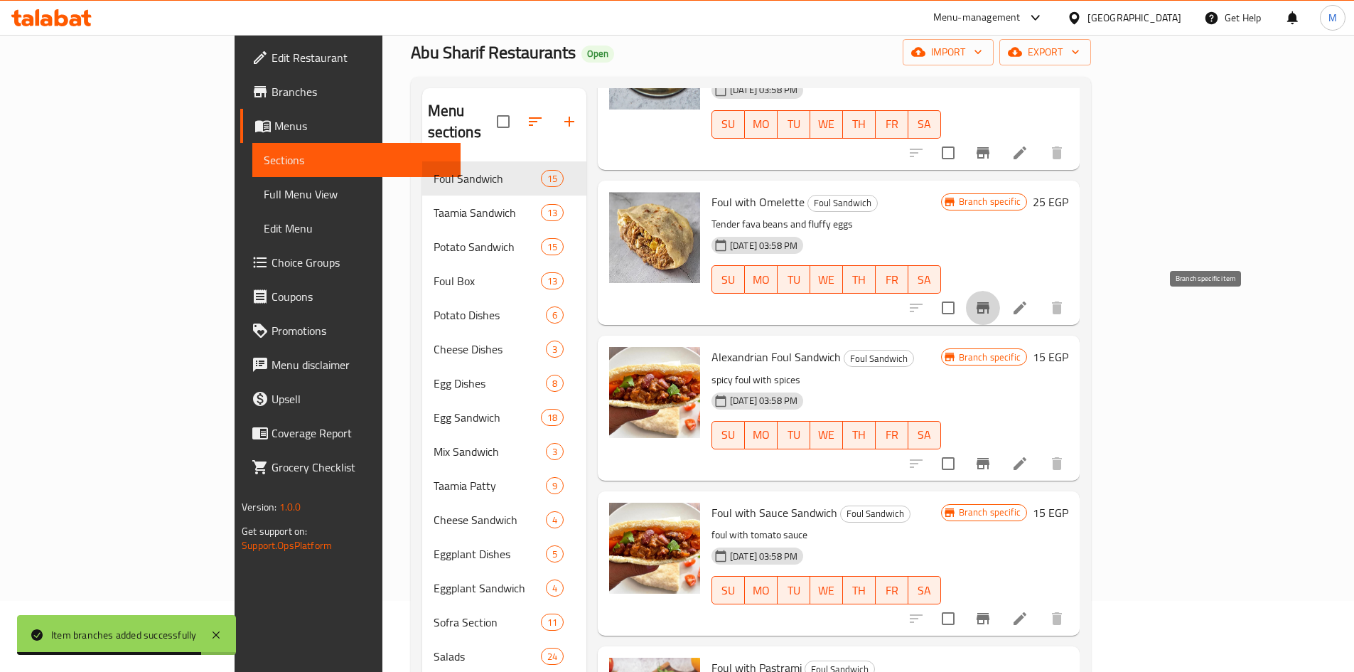
scroll to position [640, 0]
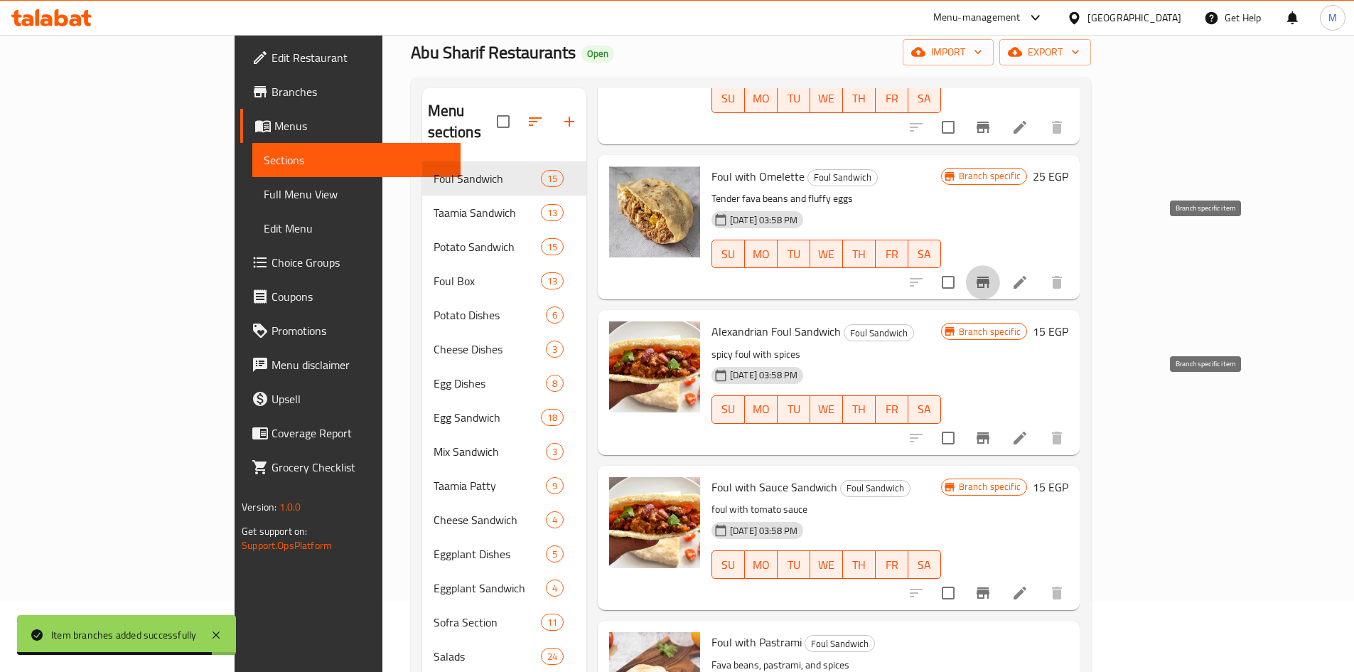
click at [992, 429] on icon "Branch-specific-item" at bounding box center [983, 437] width 17 height 17
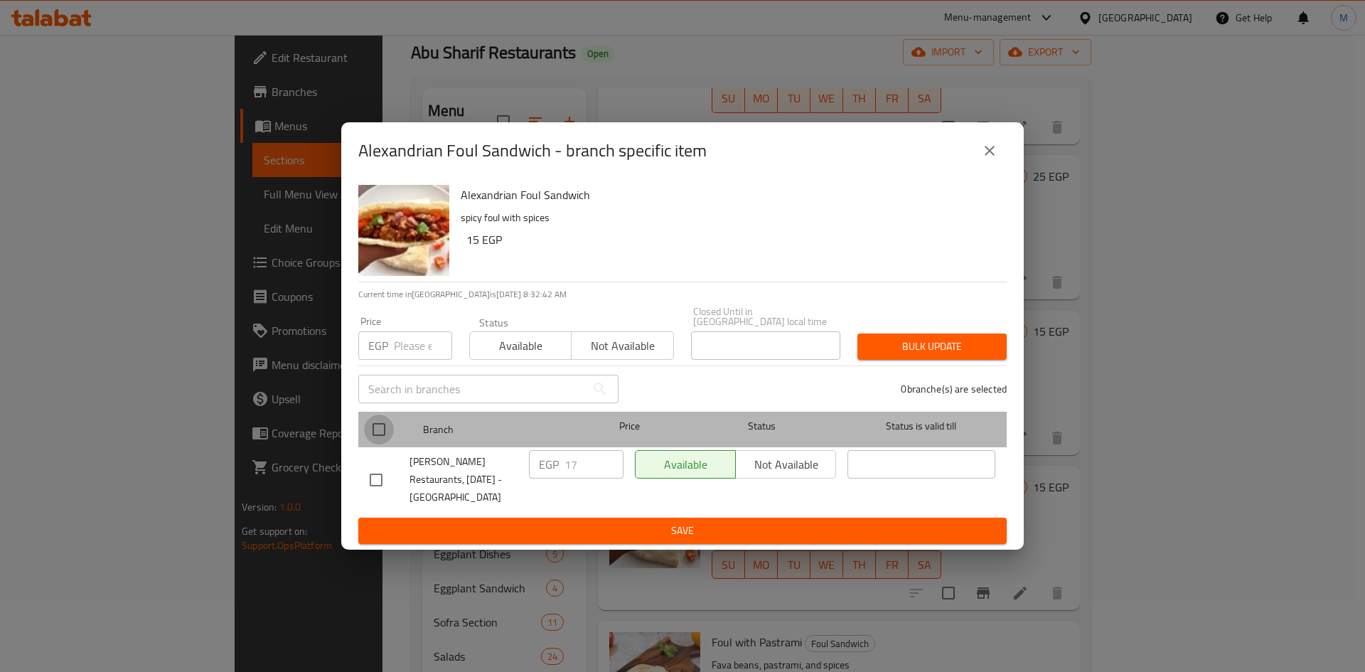
drag, startPoint x: 381, startPoint y: 425, endPoint x: 393, endPoint y: 344, distance: 81.9
click at [381, 423] on input "checkbox" at bounding box center [379, 429] width 30 height 30
checkbox input "true"
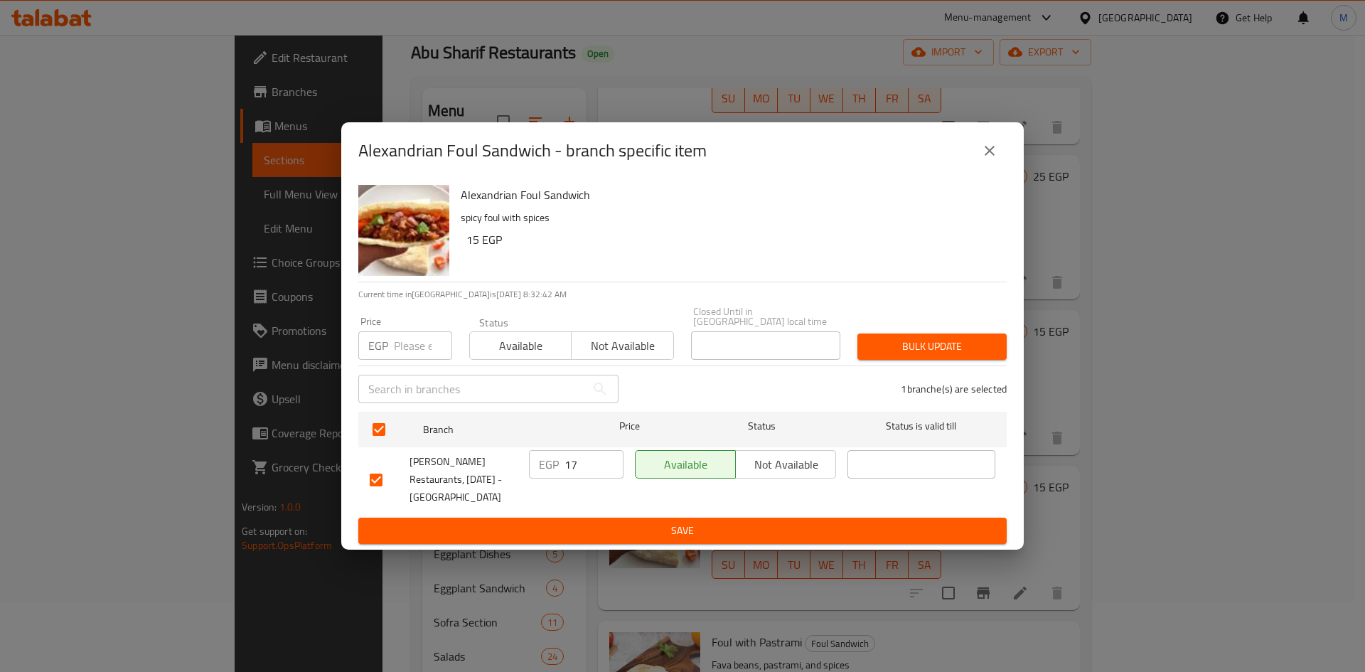
click at [396, 340] on input "number" at bounding box center [423, 345] width 58 height 28
type input "15"
click at [877, 326] on div "Bulk update" at bounding box center [932, 346] width 166 height 43
click at [891, 333] on button "Bulk update" at bounding box center [931, 346] width 149 height 26
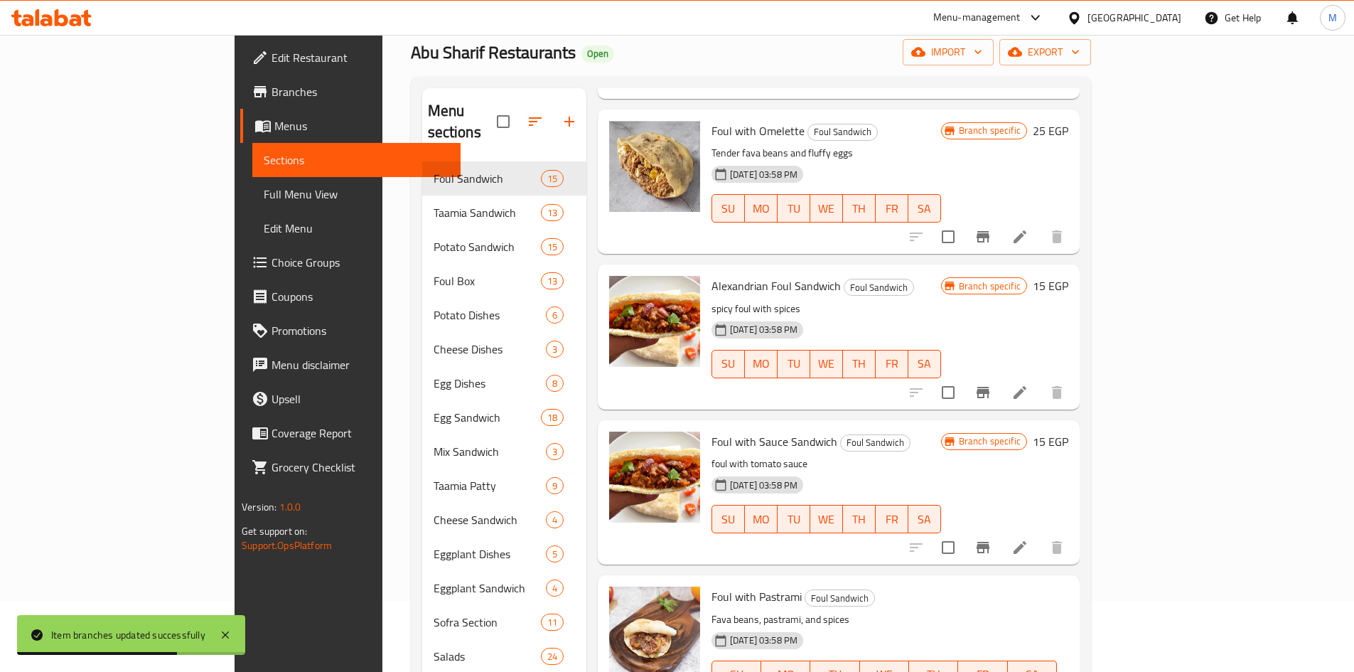
scroll to position [711, 0]
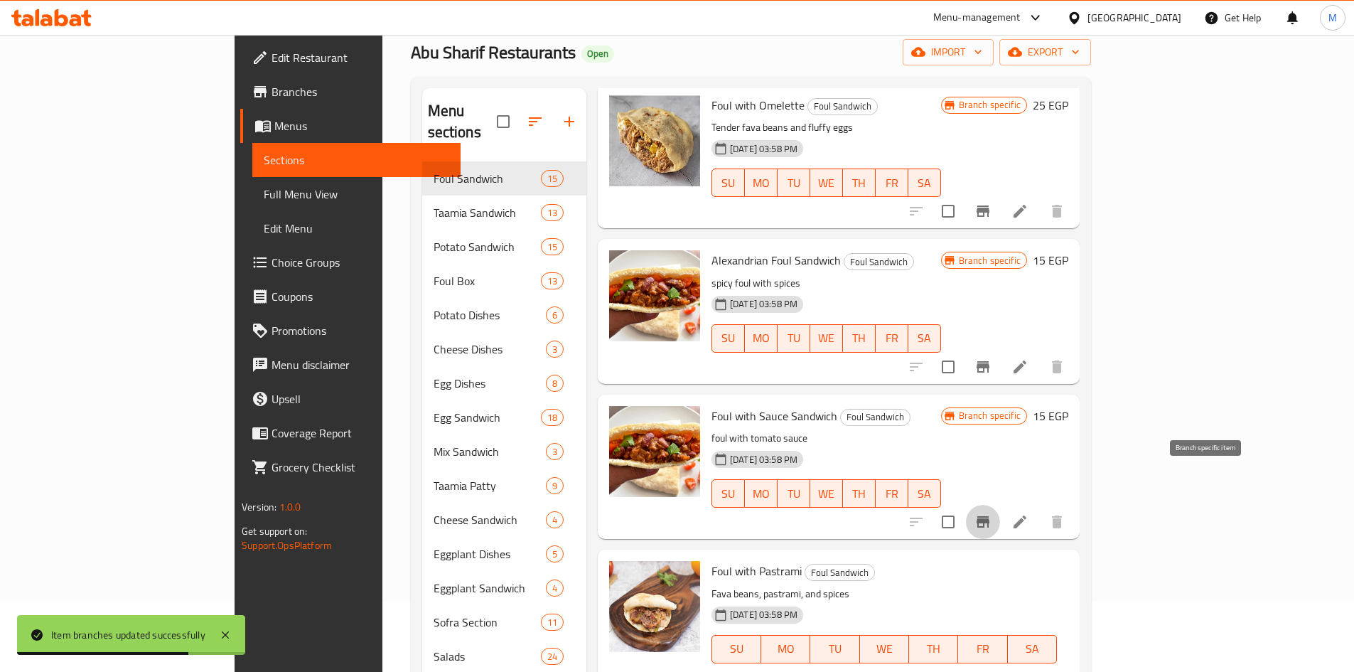
click at [989, 516] on icon "Branch-specific-item" at bounding box center [983, 521] width 13 height 11
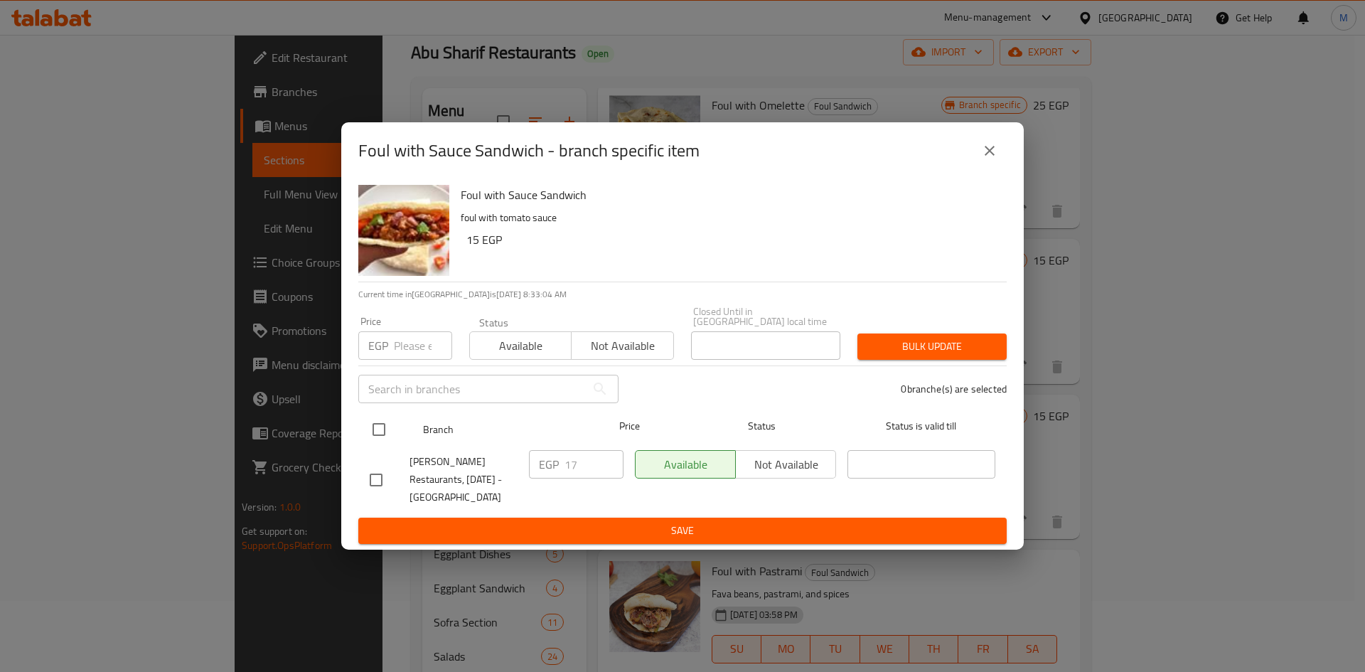
drag, startPoint x: 372, startPoint y: 430, endPoint x: 381, endPoint y: 421, distance: 12.6
click at [373, 430] on input "checkbox" at bounding box center [379, 429] width 30 height 30
checkbox input "true"
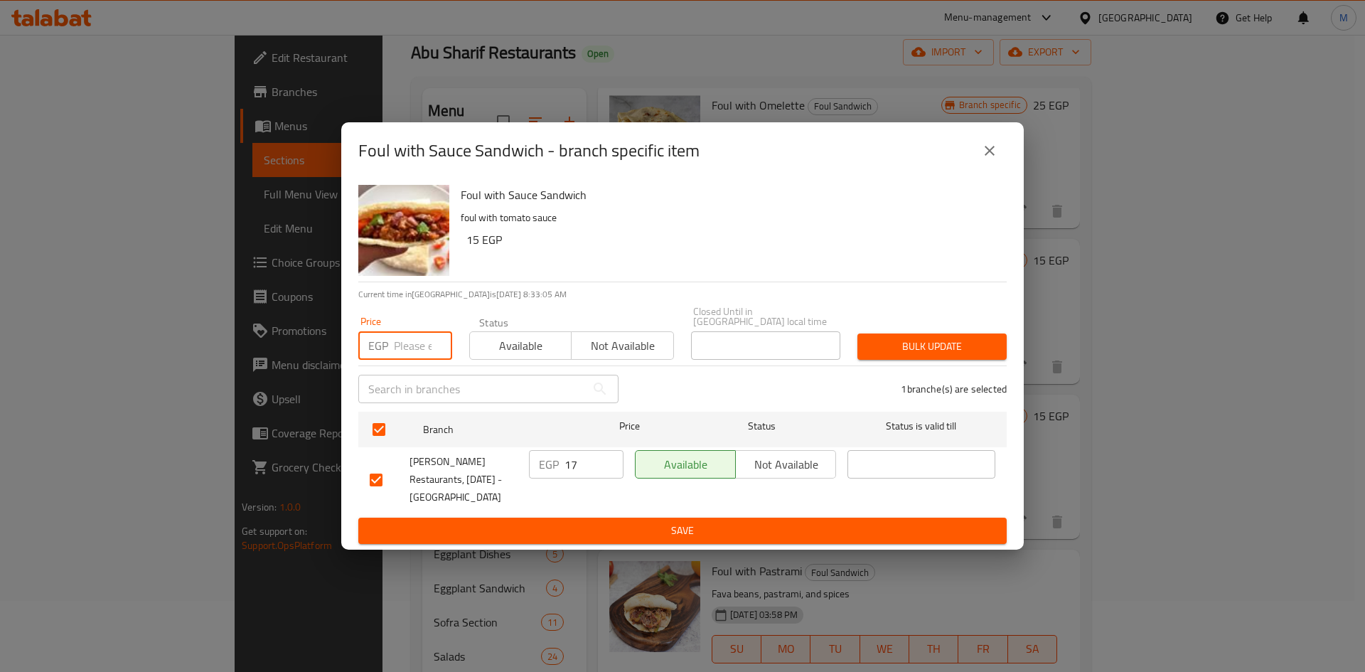
click at [404, 345] on input "number" at bounding box center [423, 345] width 58 height 28
type input "15"
click at [968, 338] on span "Bulk update" at bounding box center [932, 347] width 127 height 18
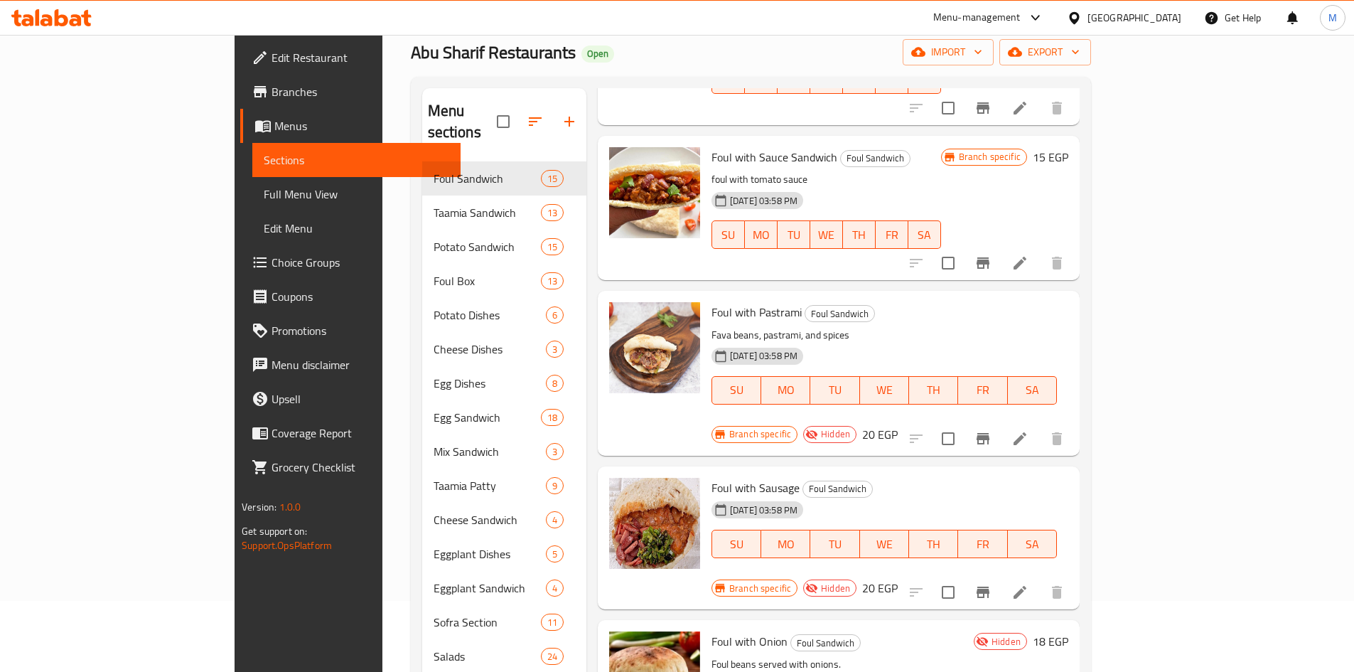
scroll to position [995, 0]
